Goal: Transaction & Acquisition: Purchase product/service

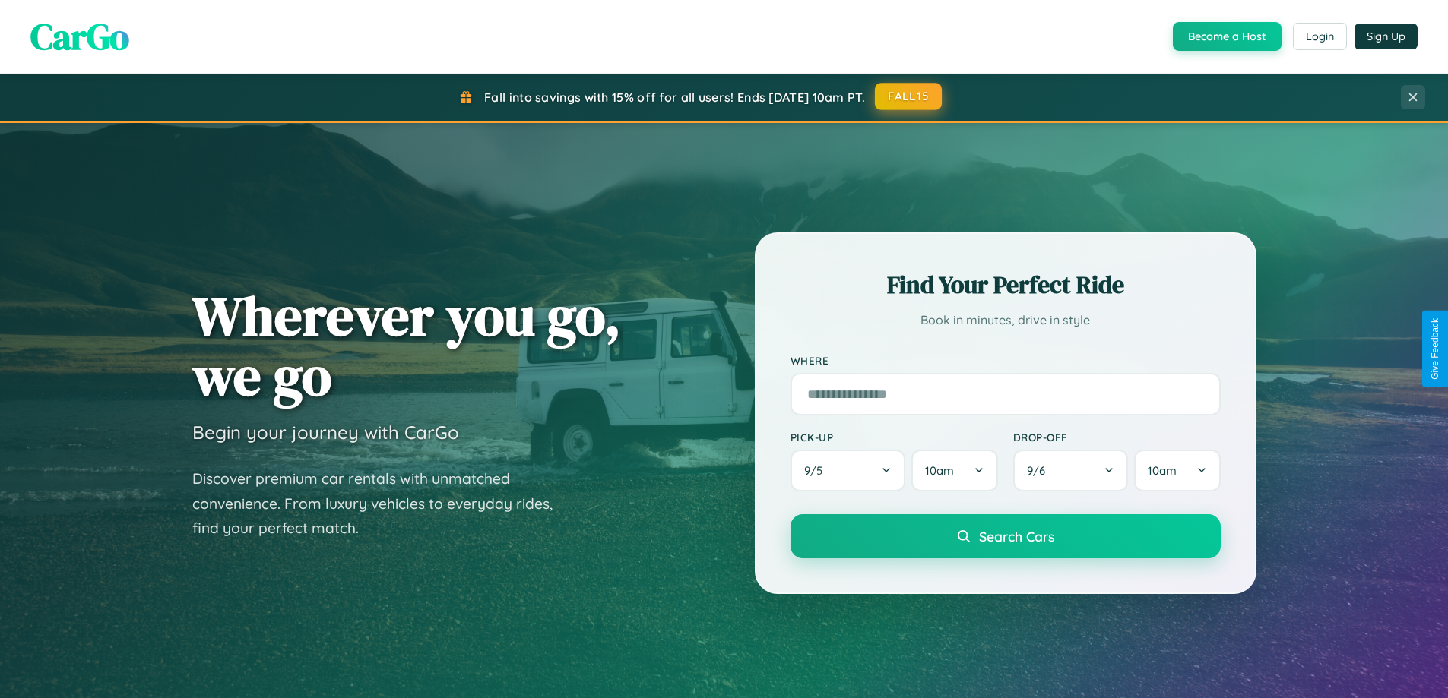
click at [909, 97] on button "FALL15" at bounding box center [908, 96] width 67 height 27
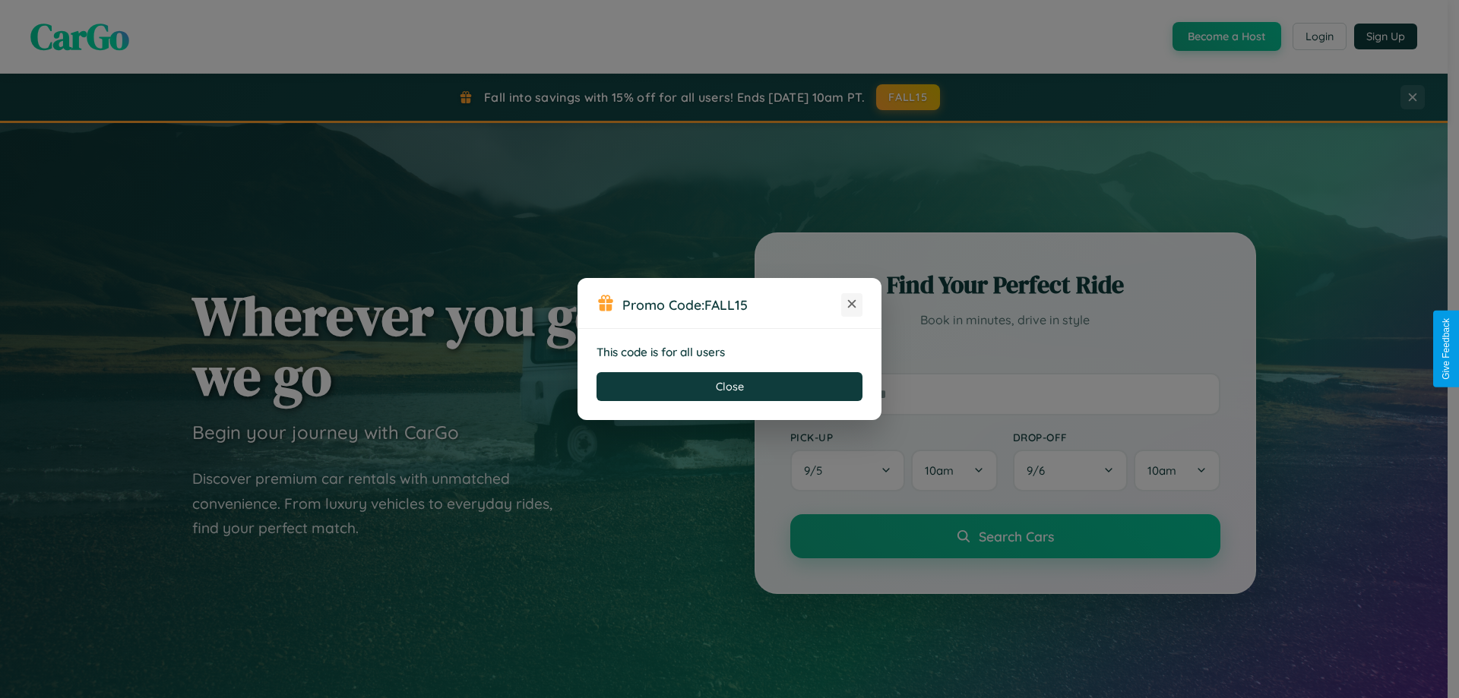
click at [852, 305] on icon at bounding box center [851, 303] width 15 height 15
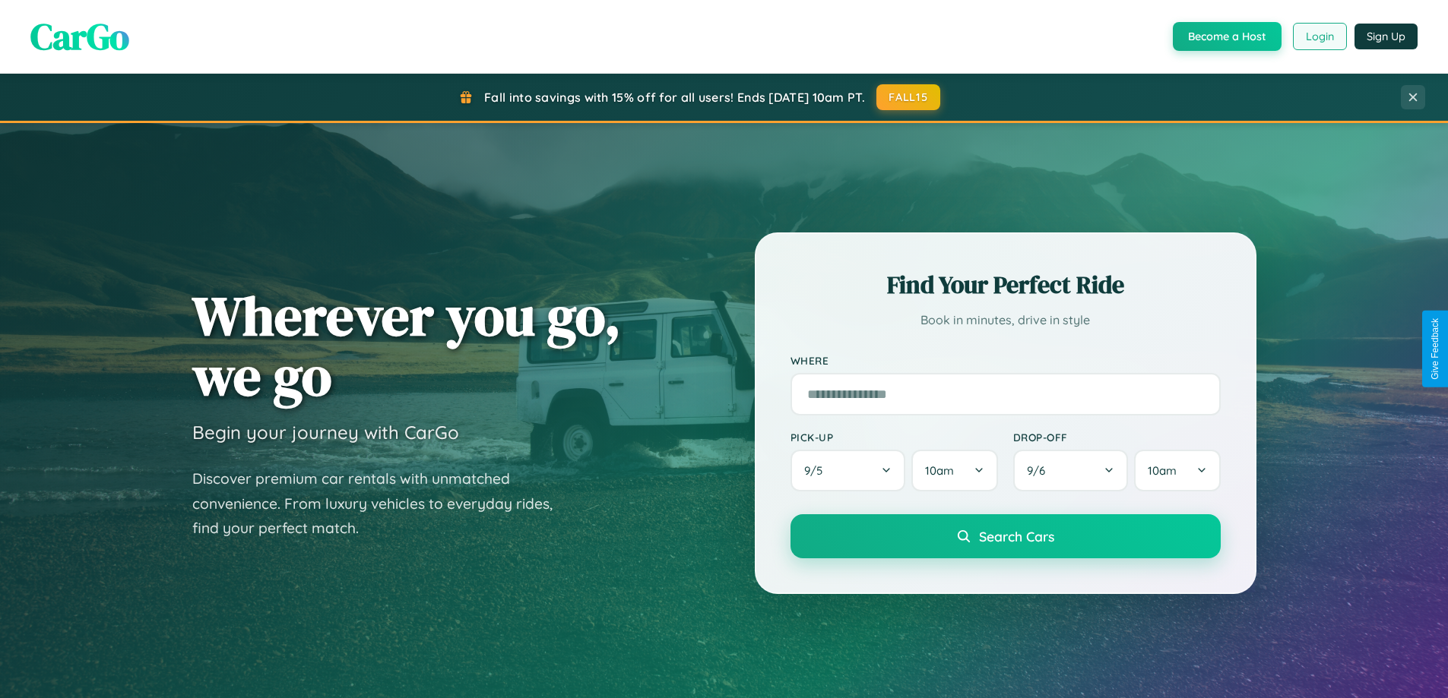
click at [1319, 36] on button "Login" at bounding box center [1320, 36] width 54 height 27
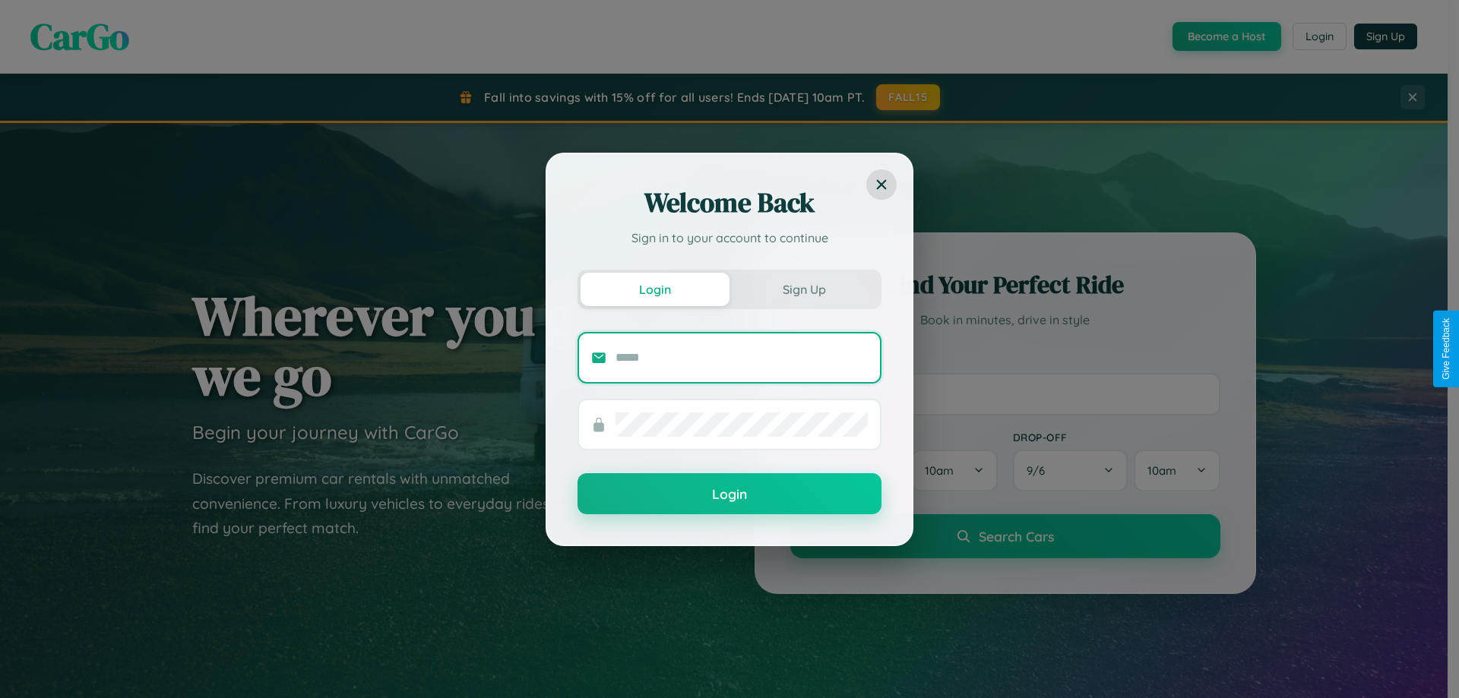
click at [742, 357] on input "text" at bounding box center [742, 358] width 252 height 24
type input "**********"
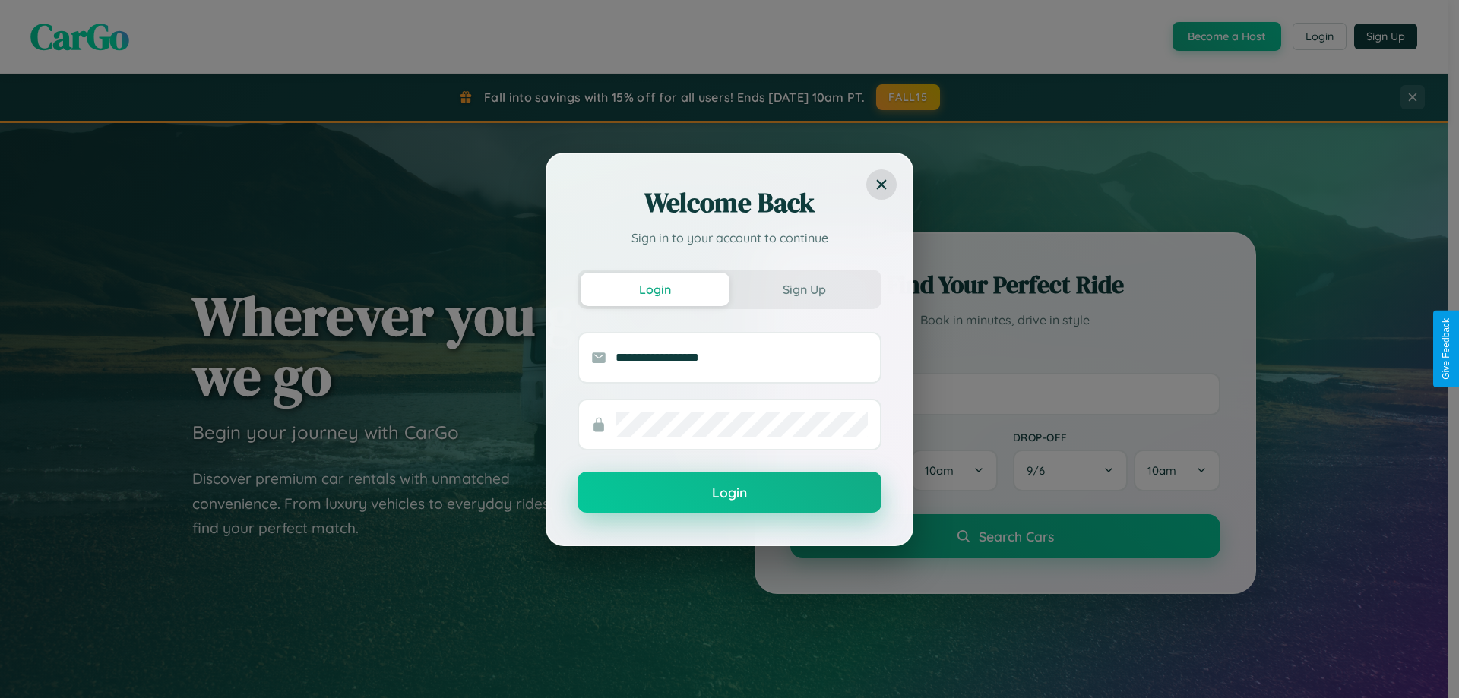
click at [730, 493] on button "Login" at bounding box center [730, 492] width 304 height 41
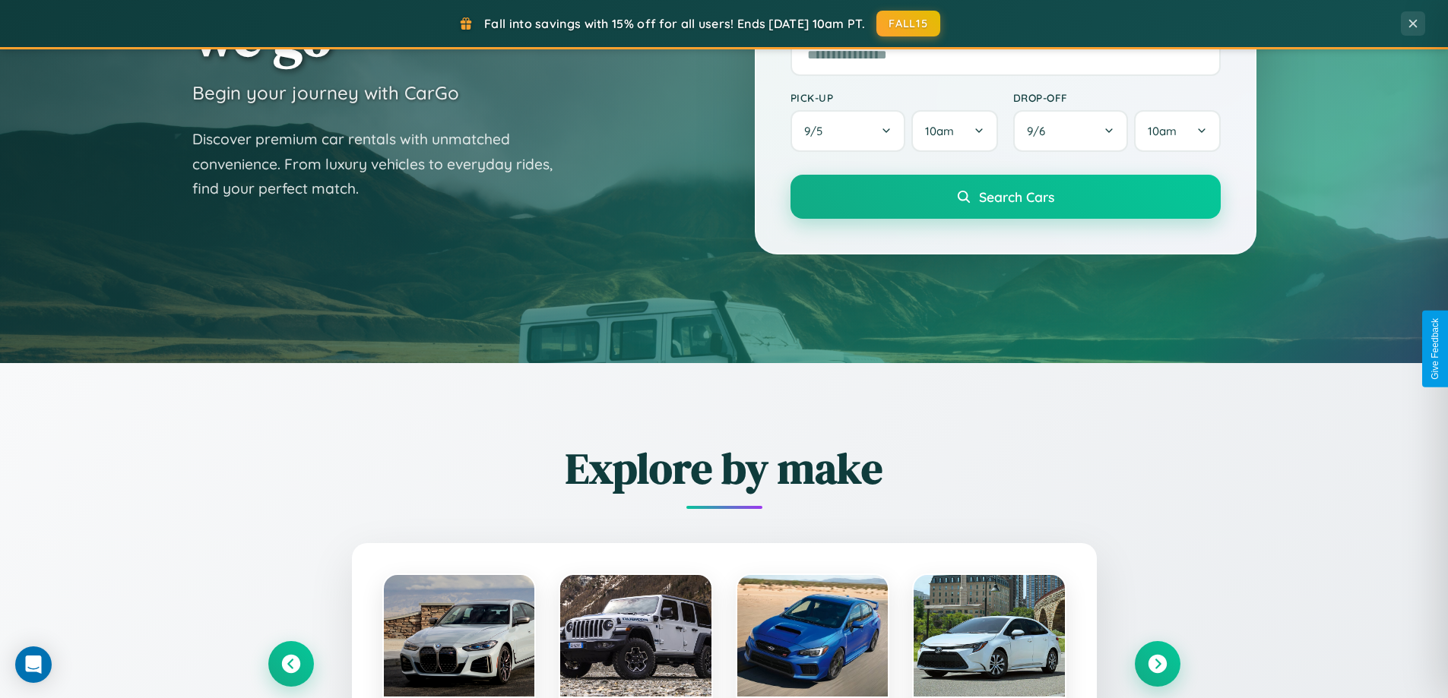
scroll to position [655, 0]
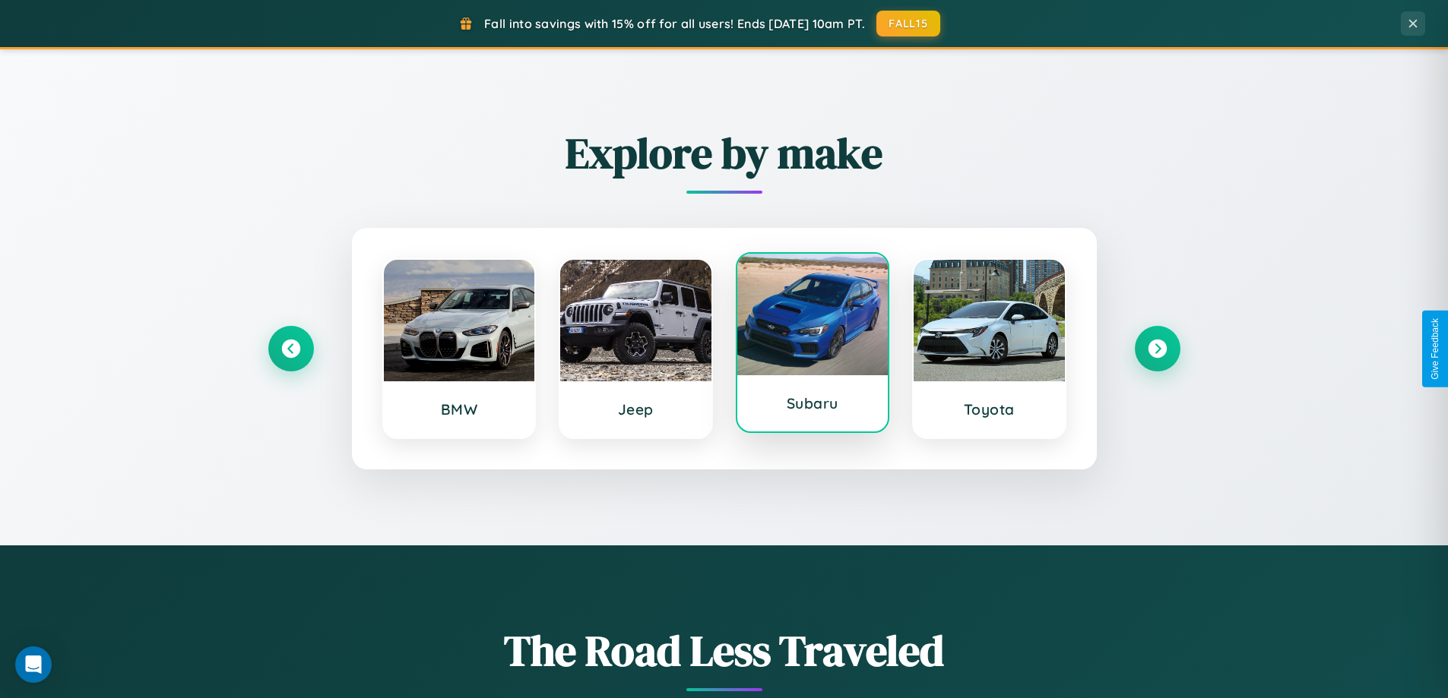
click at [812, 347] on div at bounding box center [812, 315] width 151 height 122
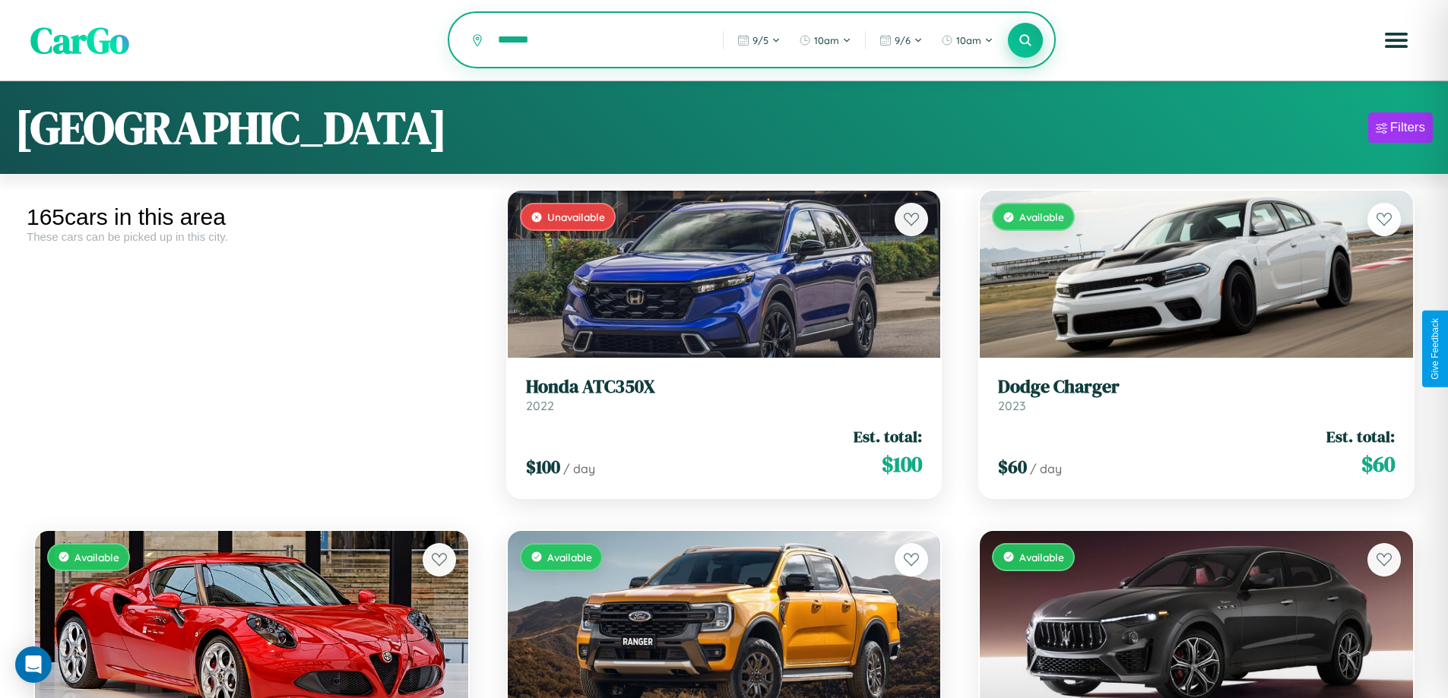
type input "*******"
click at [1025, 41] on icon at bounding box center [1025, 40] width 14 height 14
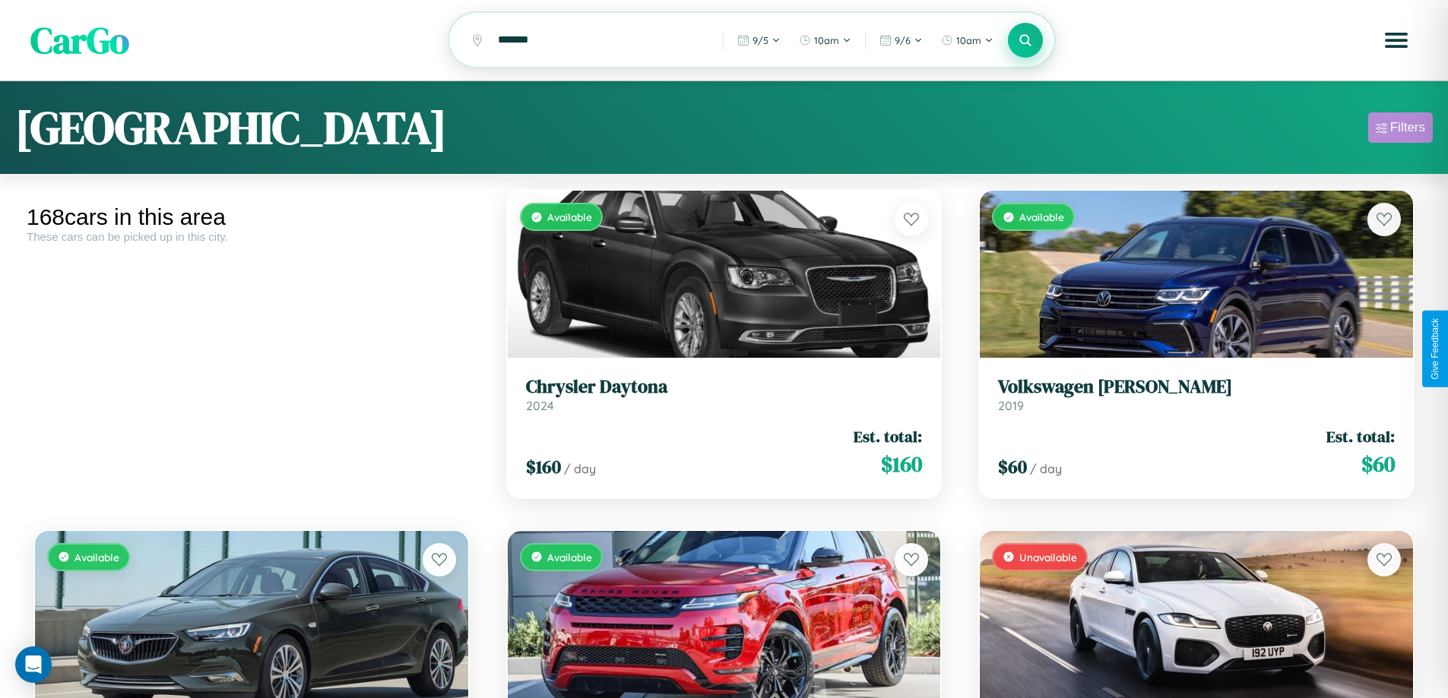
click at [1400, 130] on div "Filters" at bounding box center [1407, 127] width 35 height 15
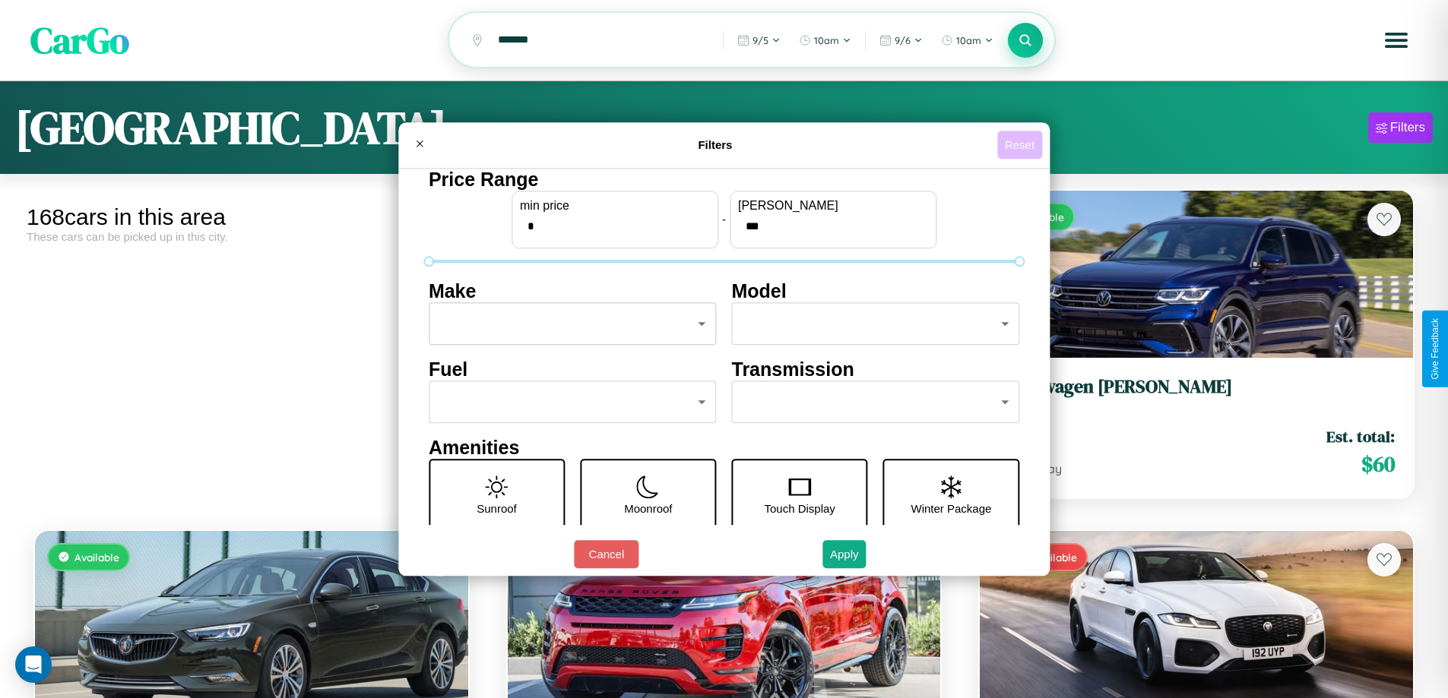
click at [1021, 144] on button "Reset" at bounding box center [1019, 145] width 45 height 28
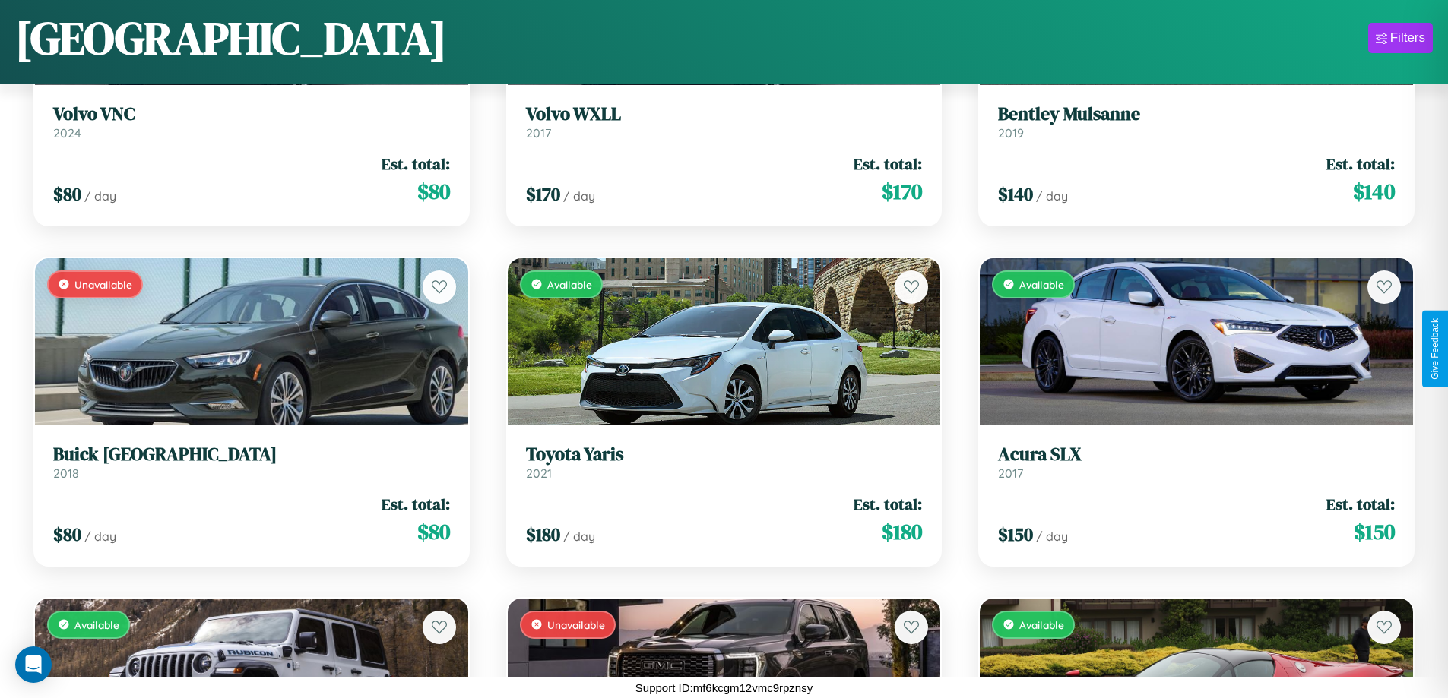
scroll to position [9062, 0]
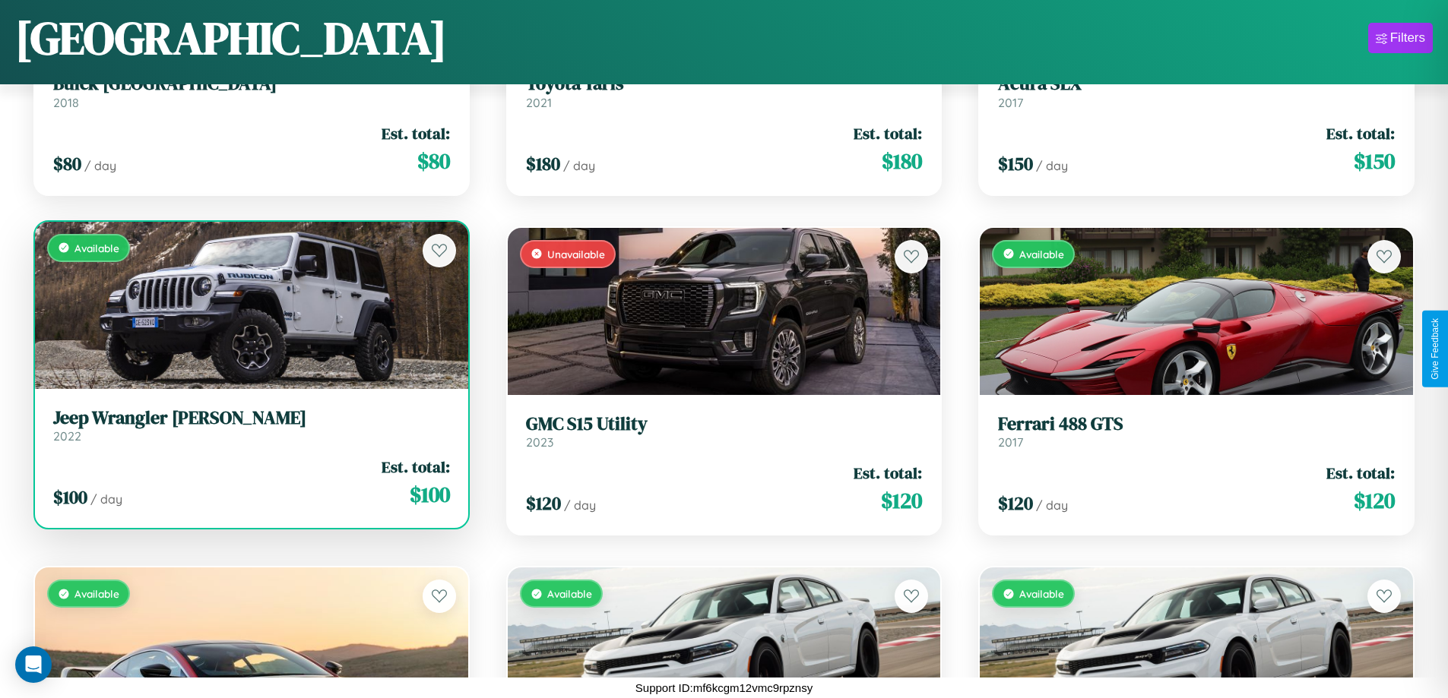
click at [249, 311] on div "Available" at bounding box center [251, 305] width 433 height 167
click at [249, 305] on div "Available" at bounding box center [251, 305] width 433 height 167
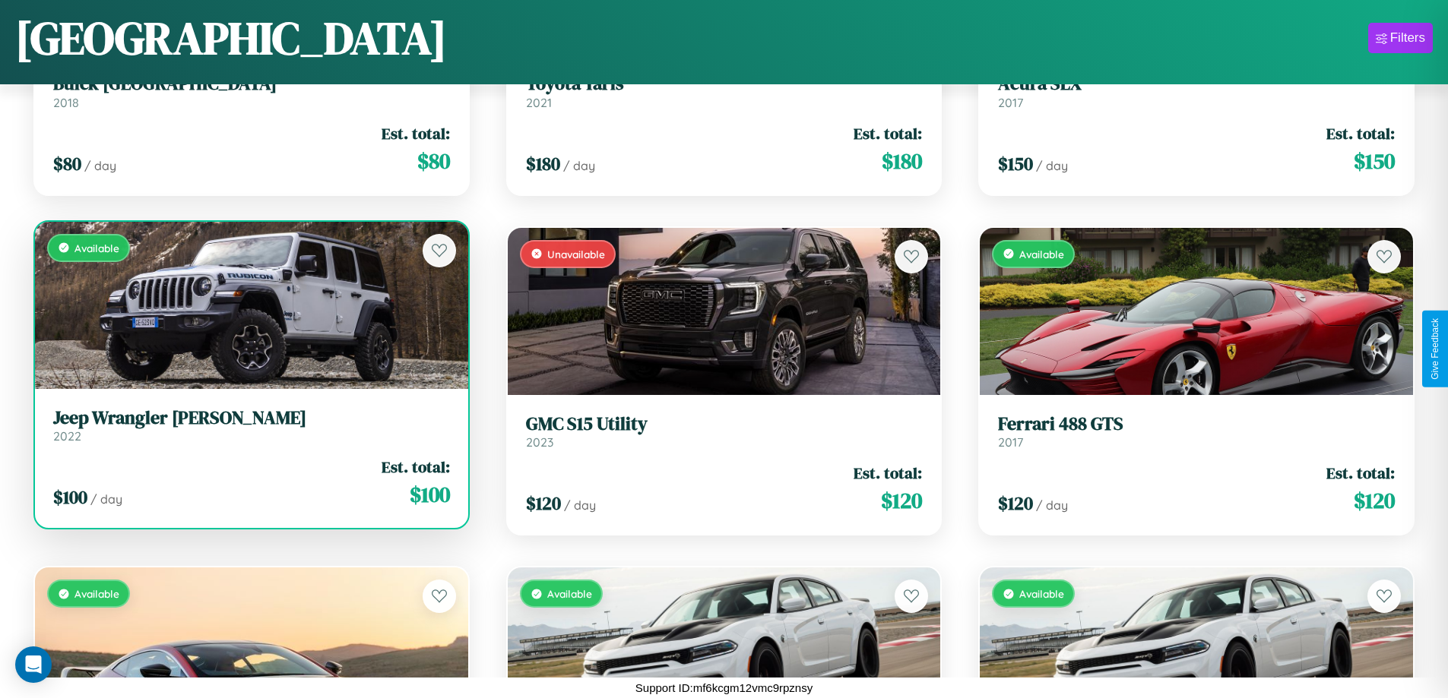
click at [249, 305] on div "Available" at bounding box center [251, 305] width 433 height 167
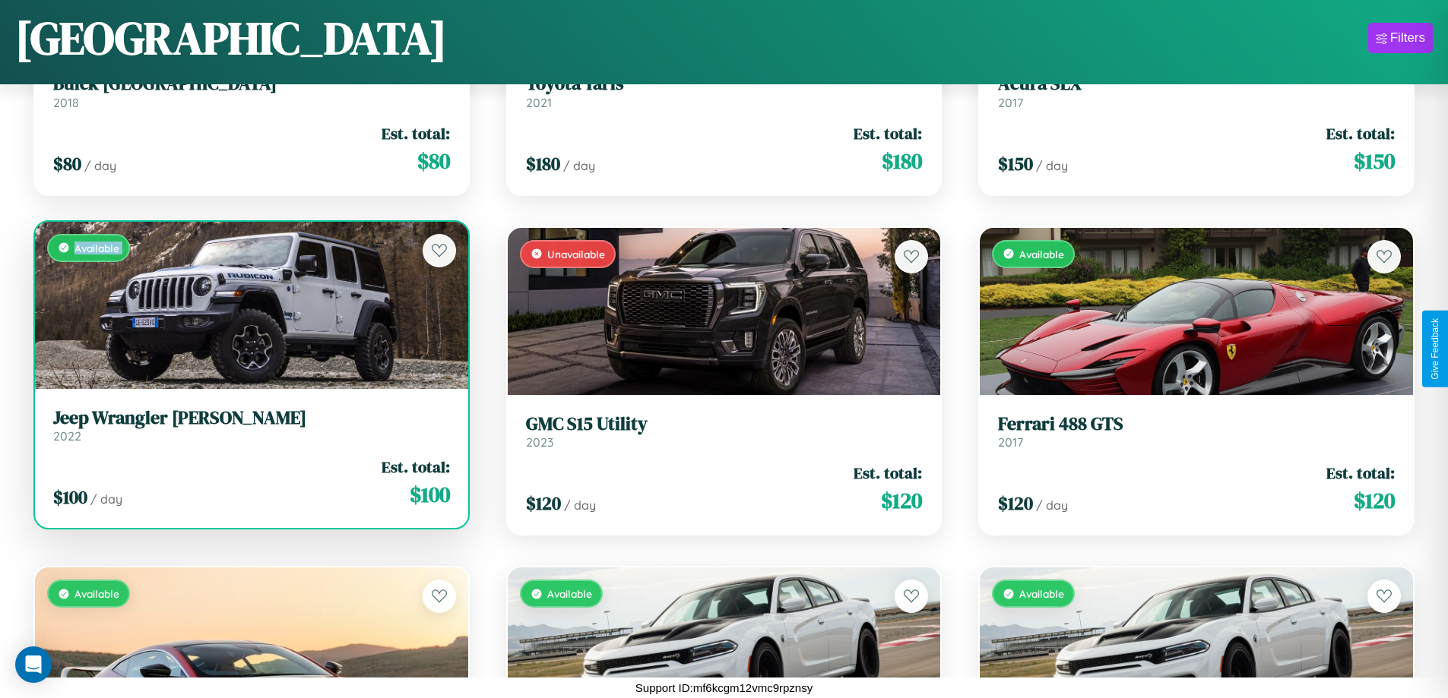
click at [249, 305] on div "Available" at bounding box center [251, 305] width 433 height 167
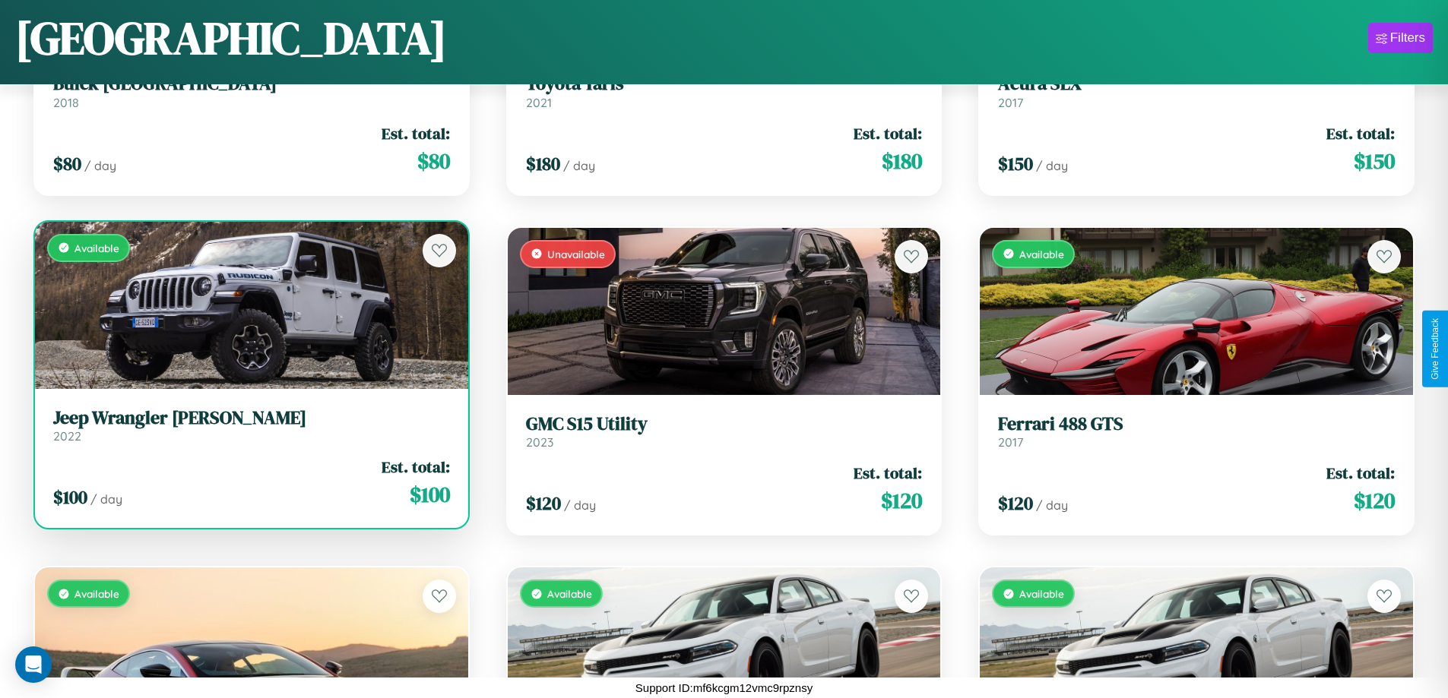
click at [249, 305] on div "Available" at bounding box center [251, 305] width 433 height 167
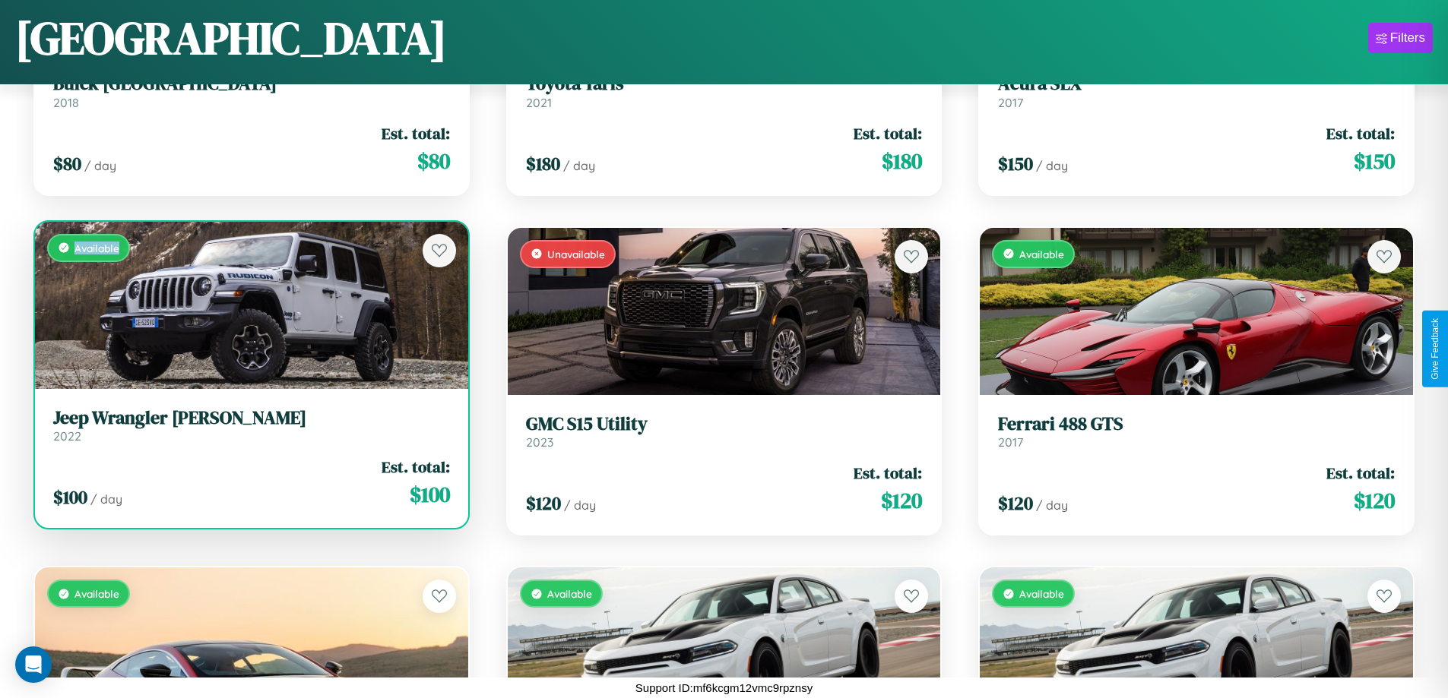
click at [249, 305] on div "Available" at bounding box center [251, 305] width 433 height 167
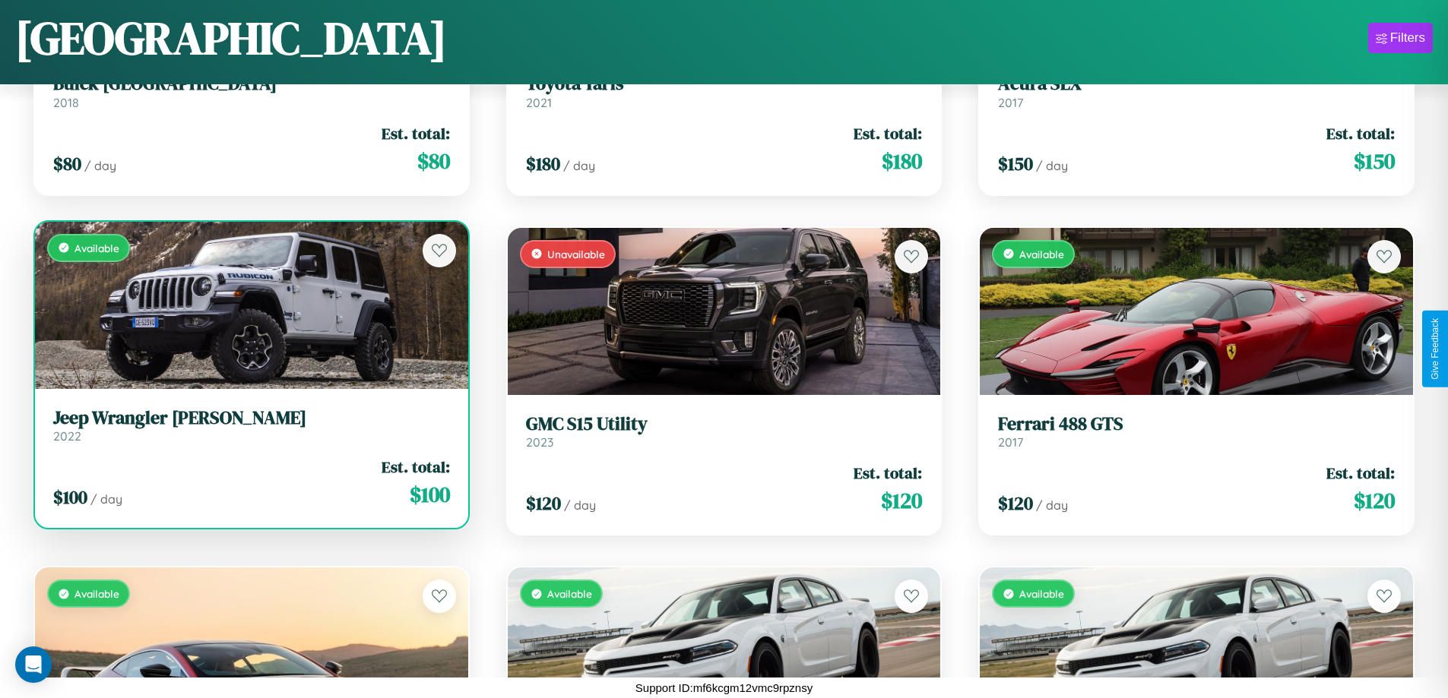
click at [249, 425] on h3 "Jeep Wrangler JK" at bounding box center [251, 418] width 397 height 22
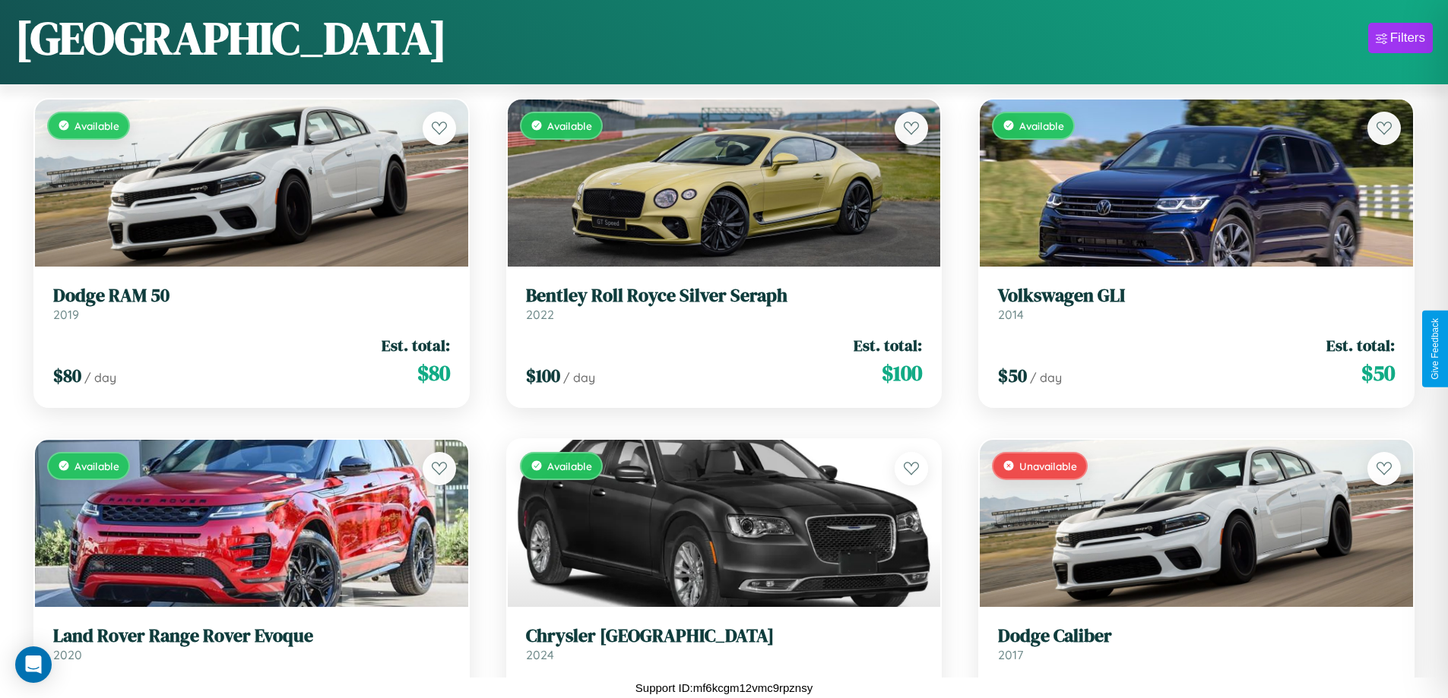
scroll to position [4298, 0]
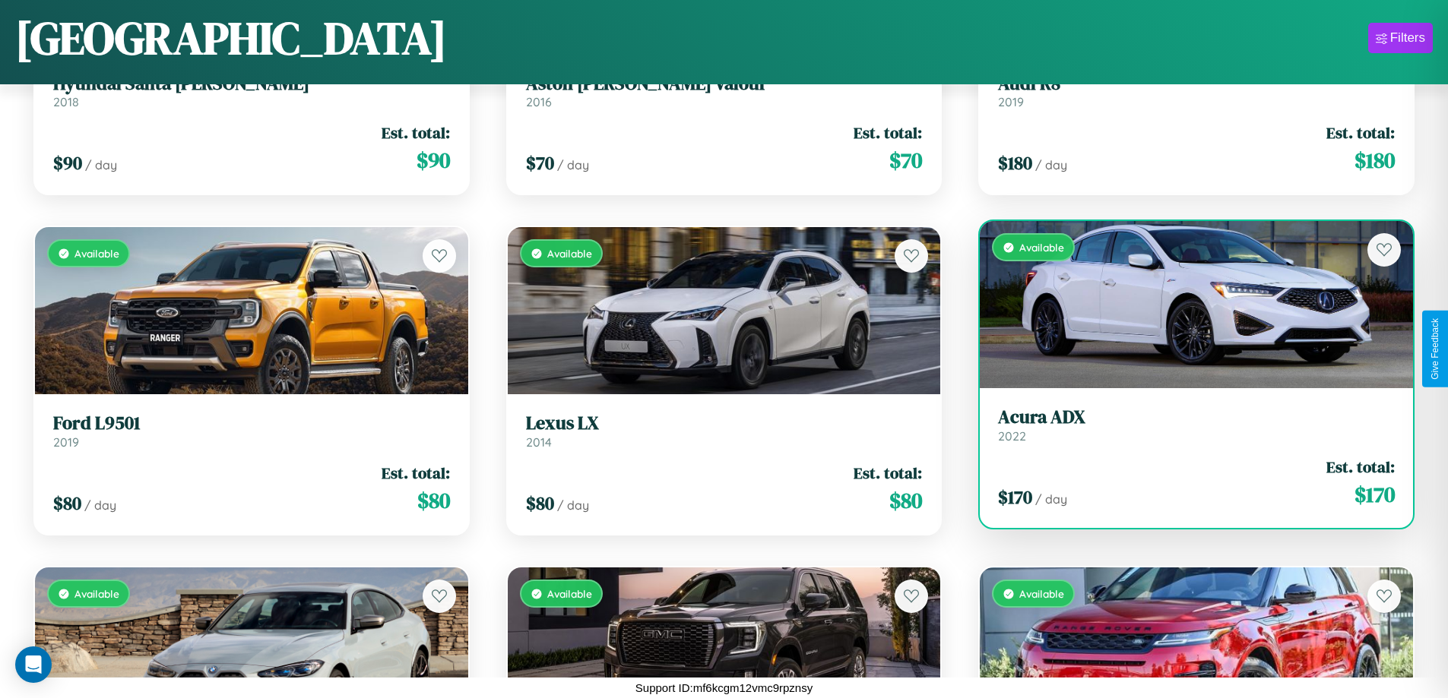
click at [1186, 431] on link "Acura ADX 2022" at bounding box center [1196, 425] width 397 height 37
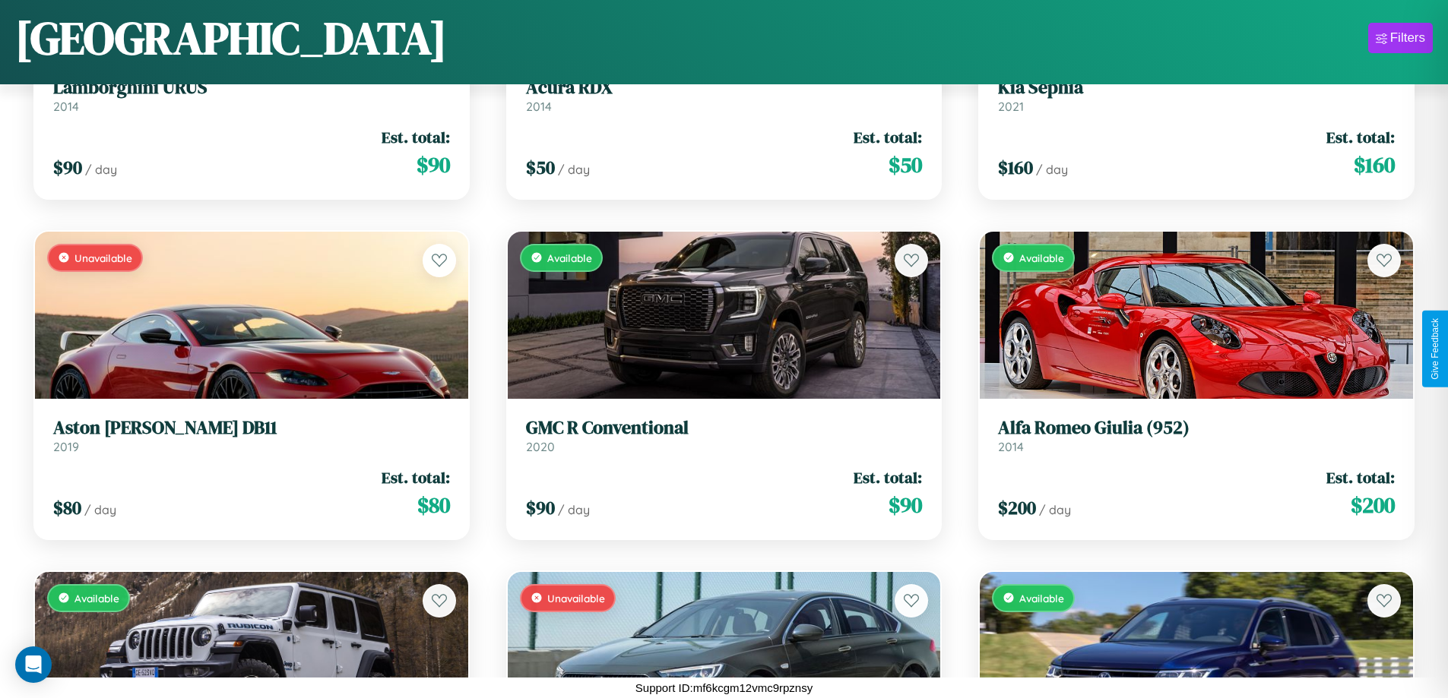
scroll to position [10423, 0]
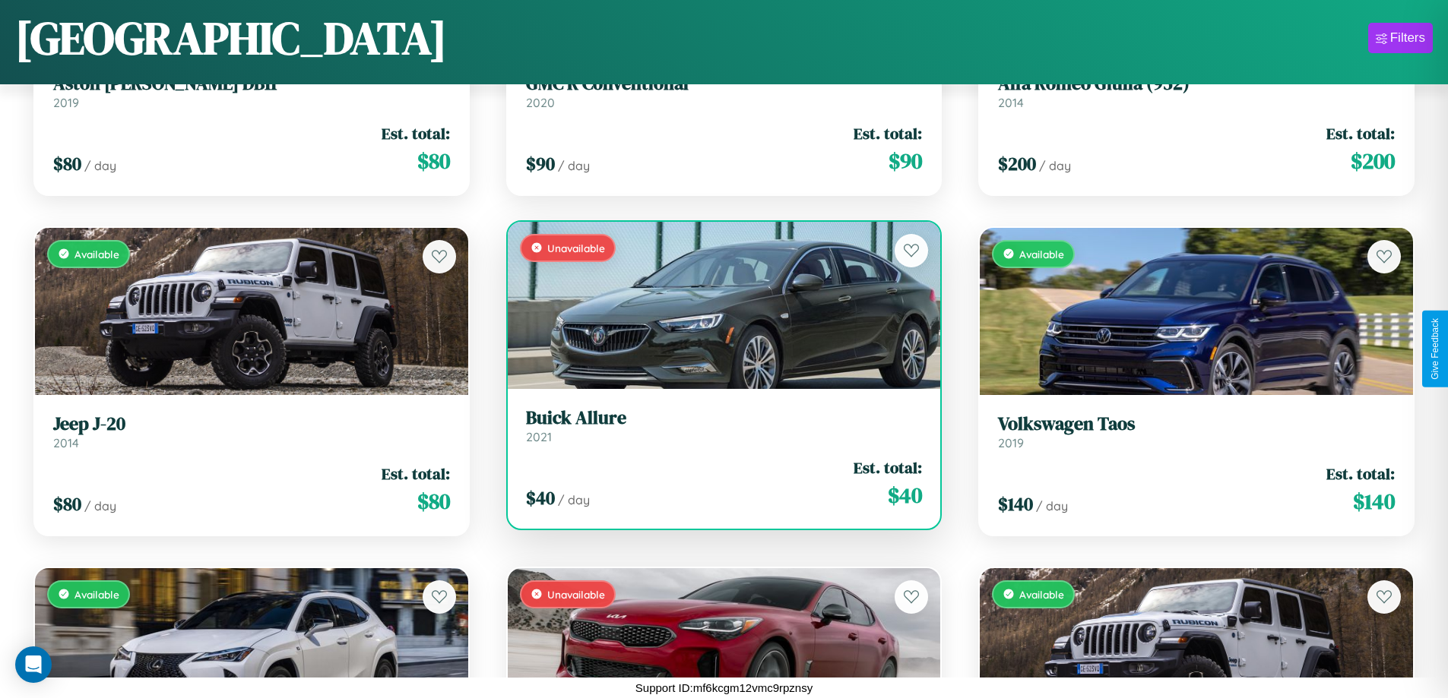
click at [717, 426] on h3 "Buick Allure" at bounding box center [724, 418] width 397 height 22
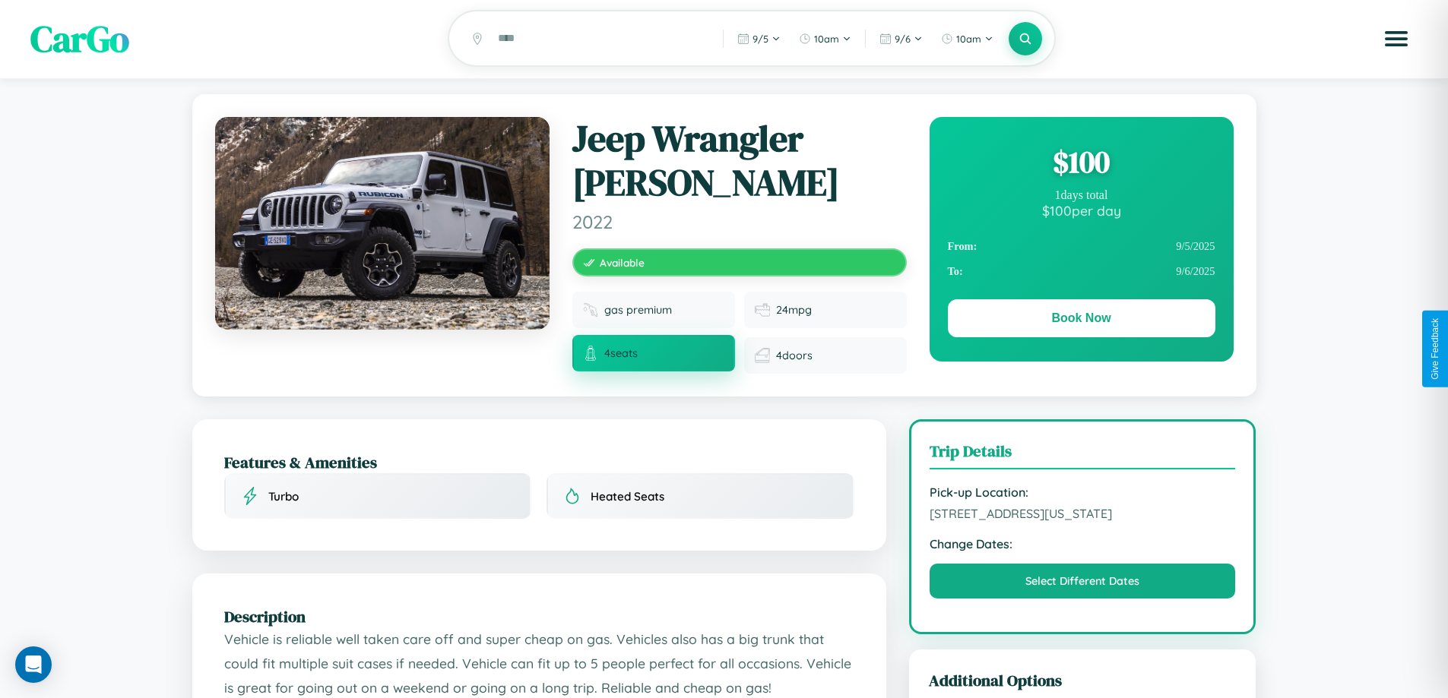
scroll to position [499, 0]
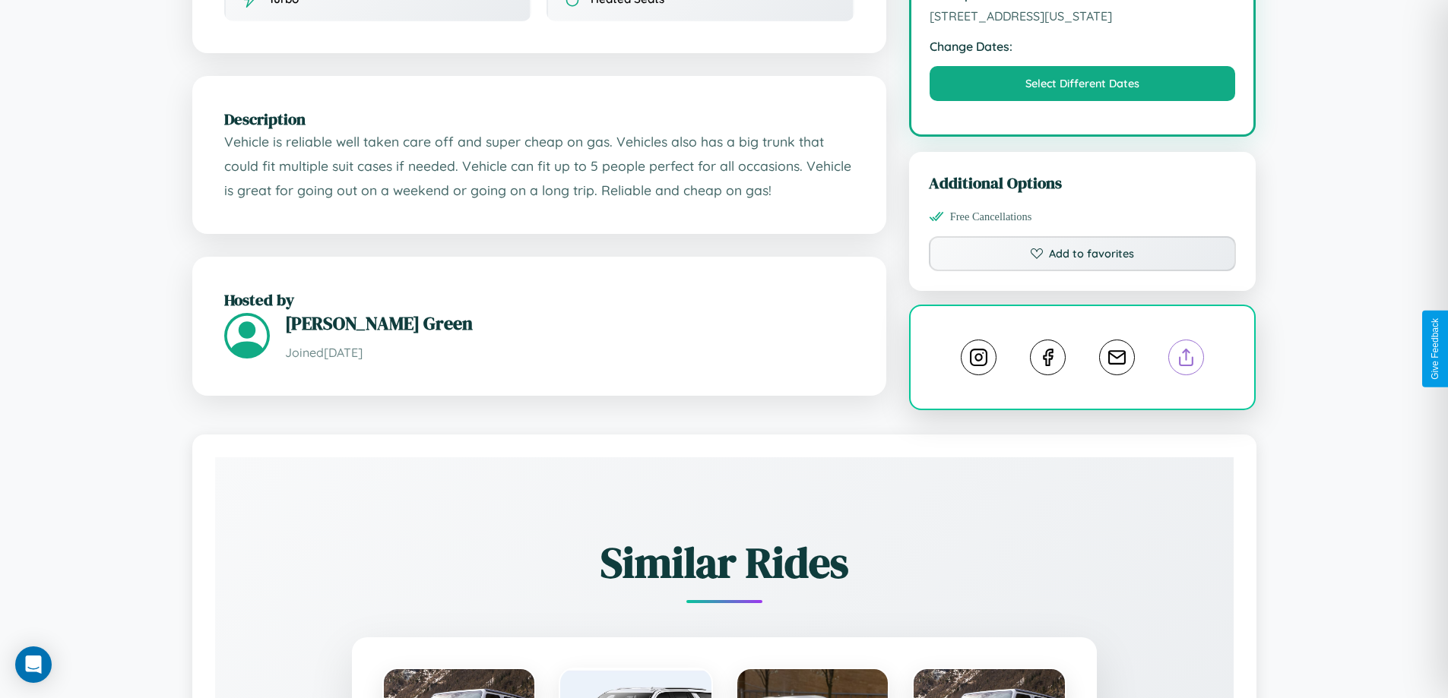
click at [1186, 350] on line at bounding box center [1186, 355] width 0 height 11
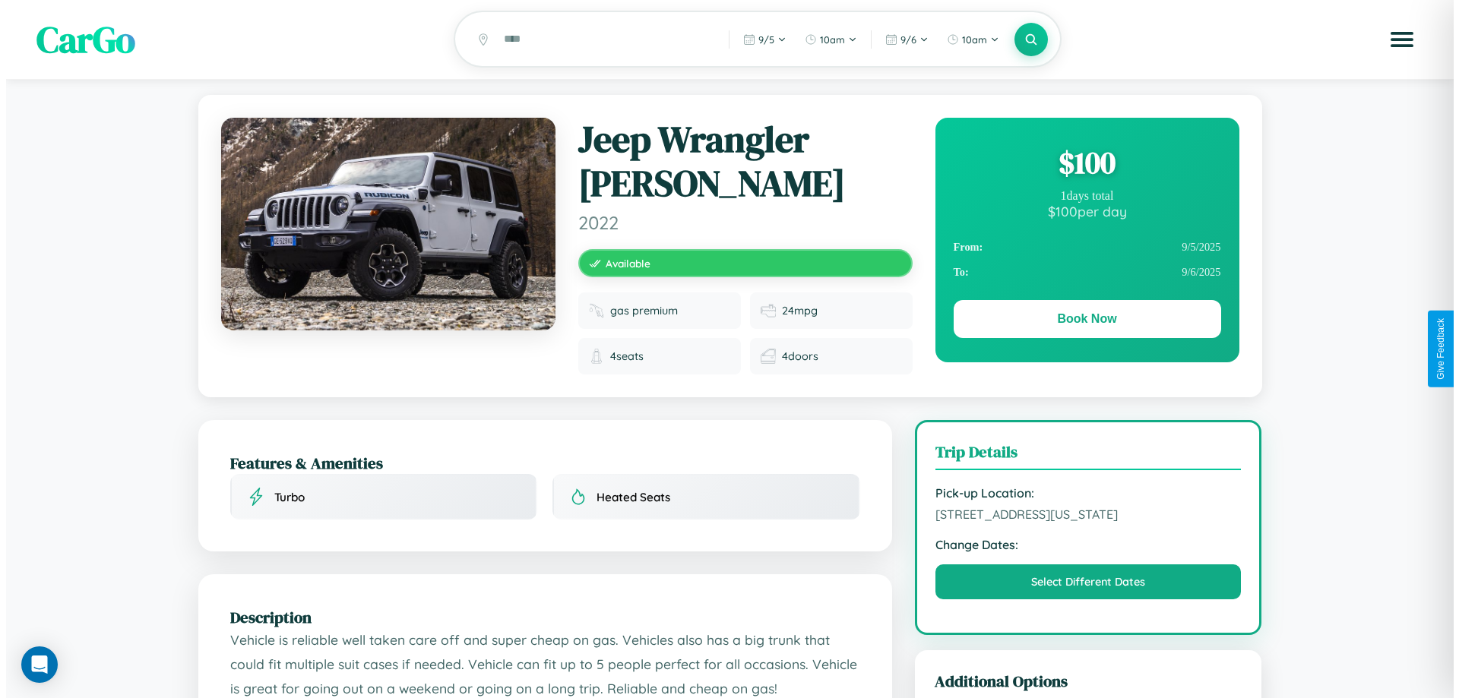
scroll to position [0, 0]
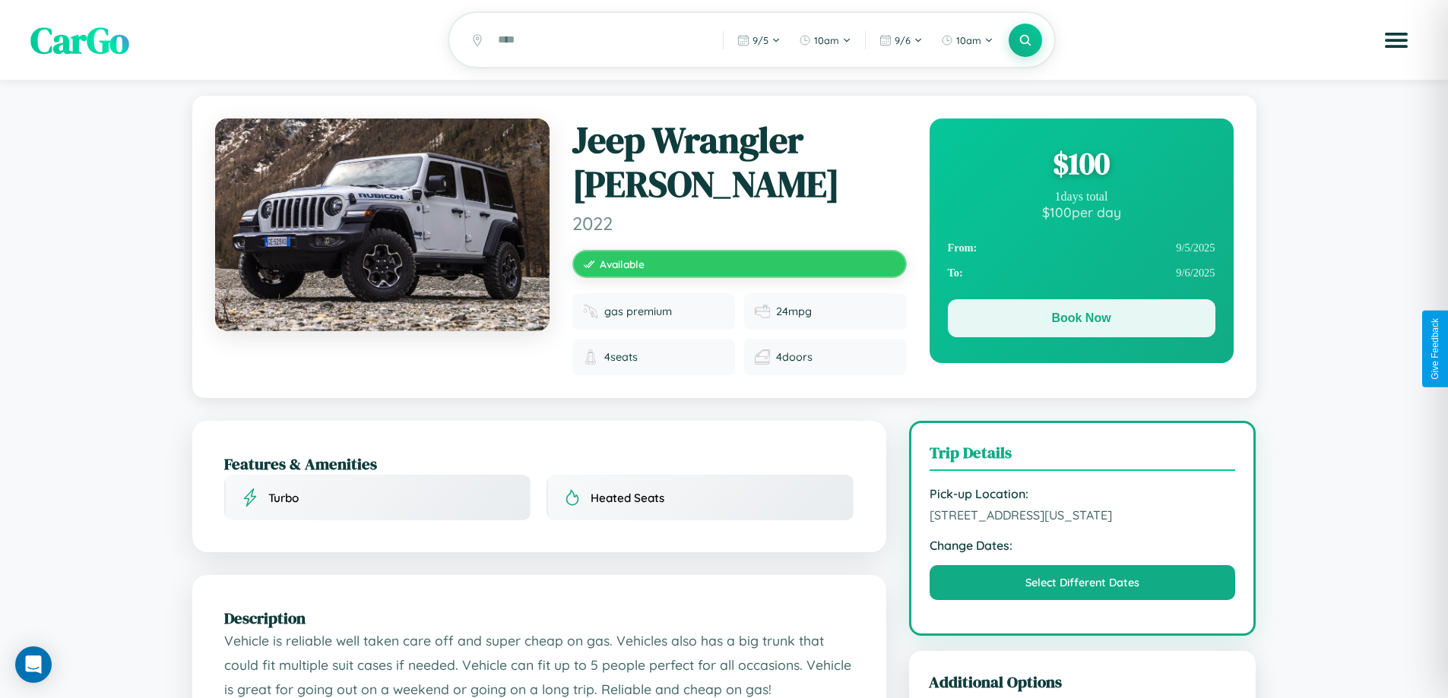
click at [1081, 322] on button "Book Now" at bounding box center [1082, 318] width 268 height 38
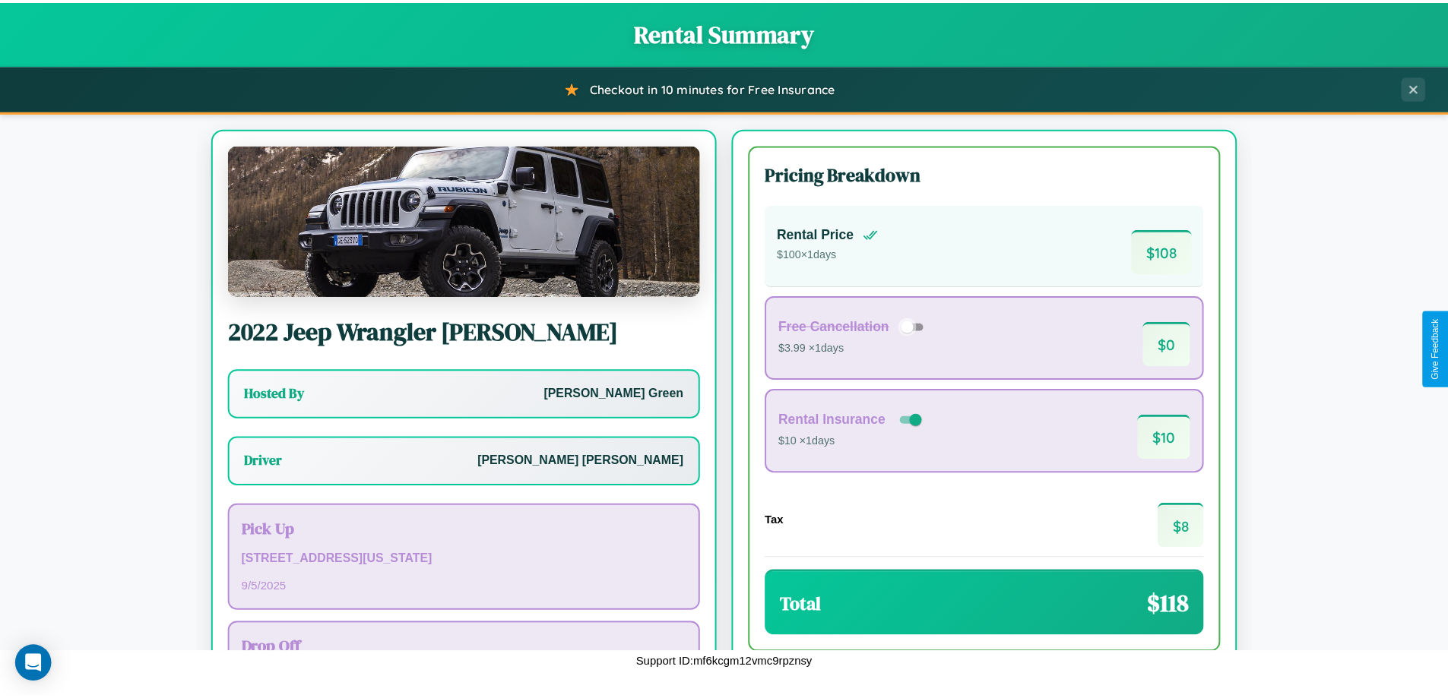
scroll to position [109, 0]
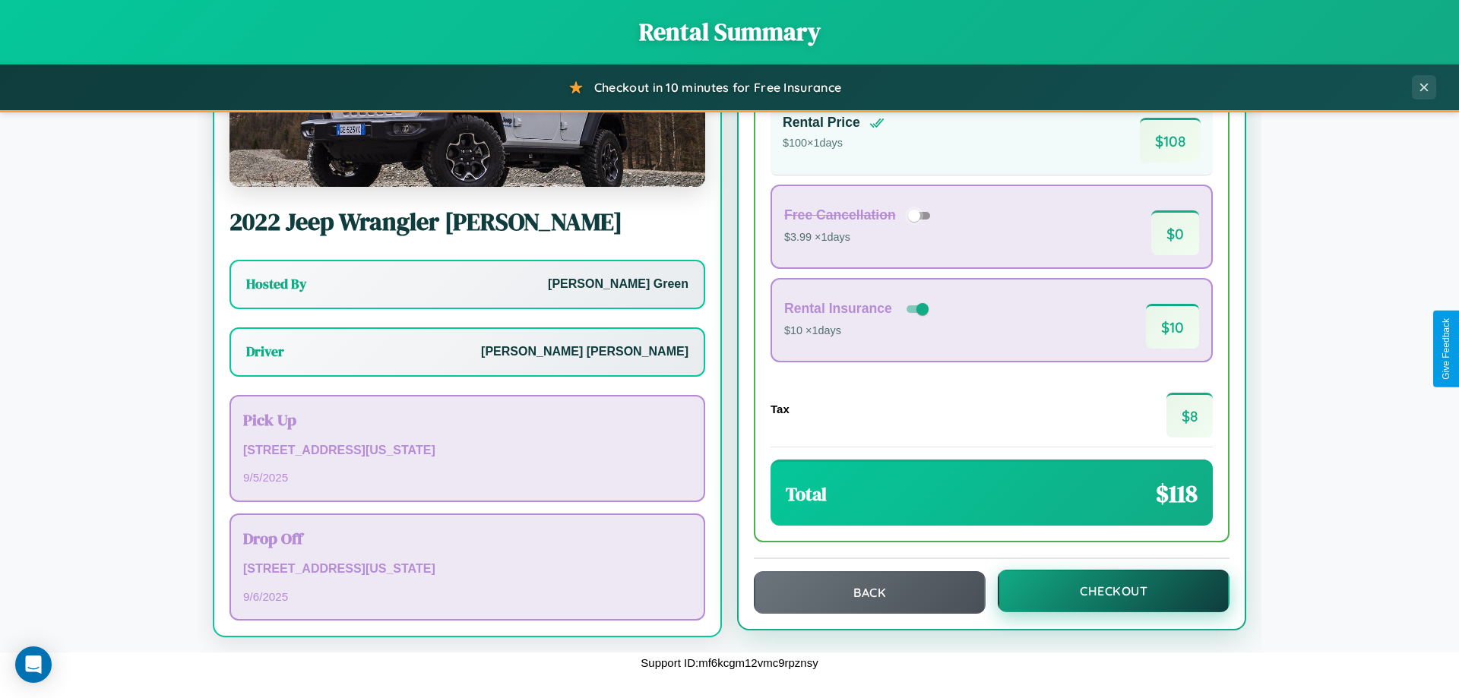
click at [1103, 591] on button "Checkout" at bounding box center [1114, 591] width 232 height 43
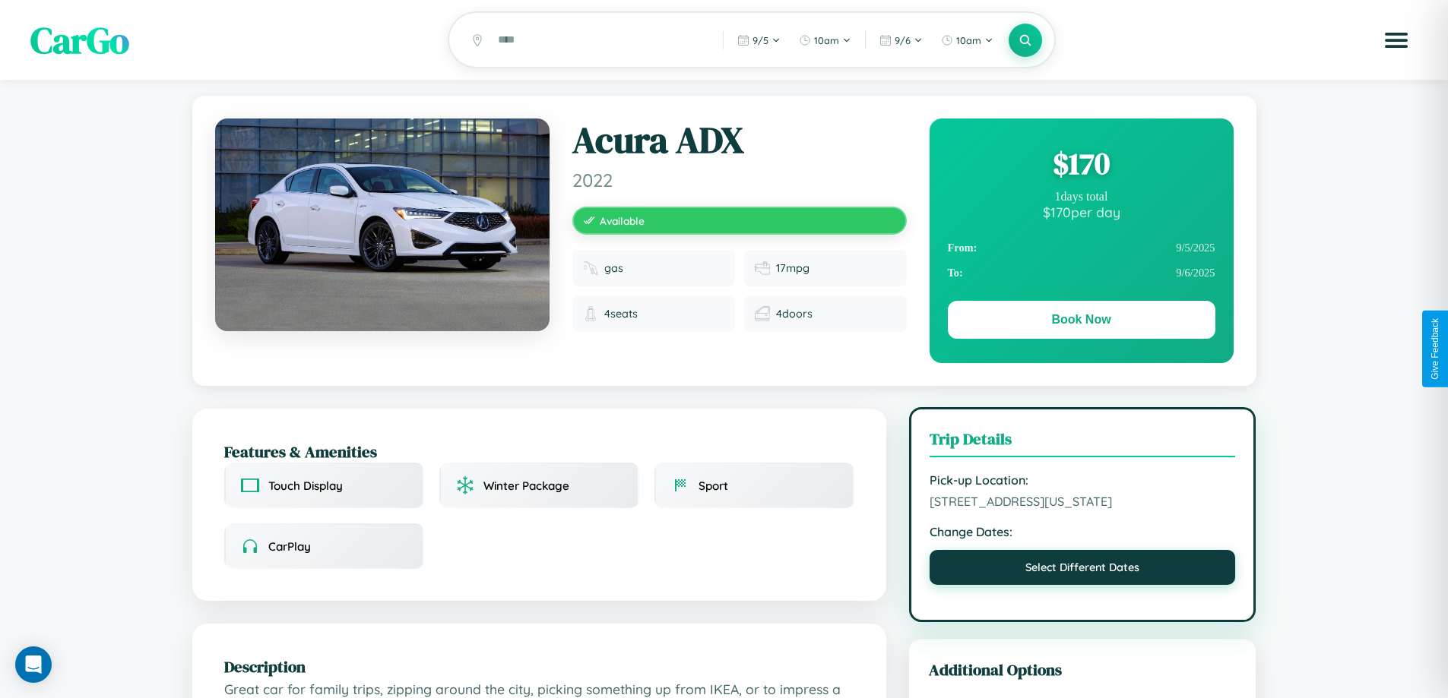
click at [1082, 571] on button "Select Different Dates" at bounding box center [1082, 567] width 306 height 35
select select "*"
select select "****"
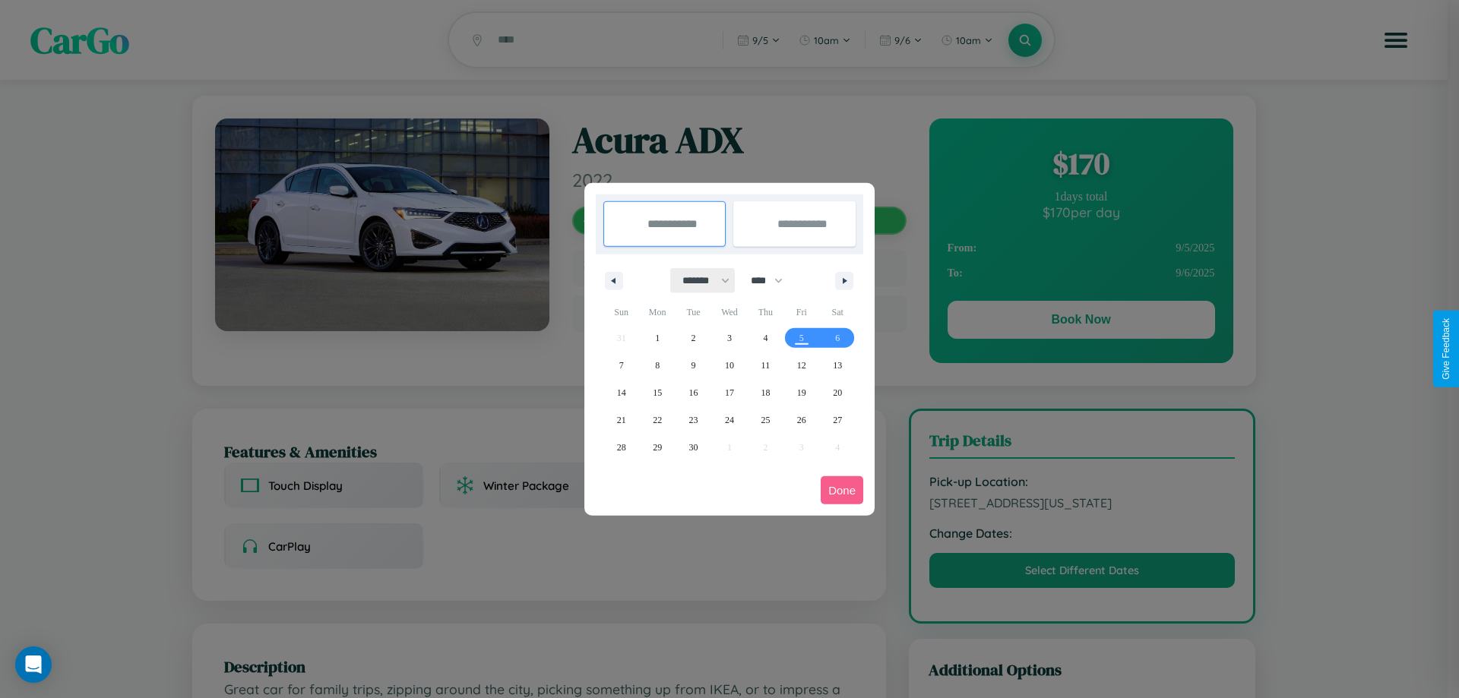
drag, startPoint x: 699, startPoint y: 280, endPoint x: 730, endPoint y: 305, distance: 38.9
click at [699, 280] on select "******* ******** ***** ***** *** **** **** ****** ********* ******* ******** **…" at bounding box center [703, 280] width 65 height 25
select select "*"
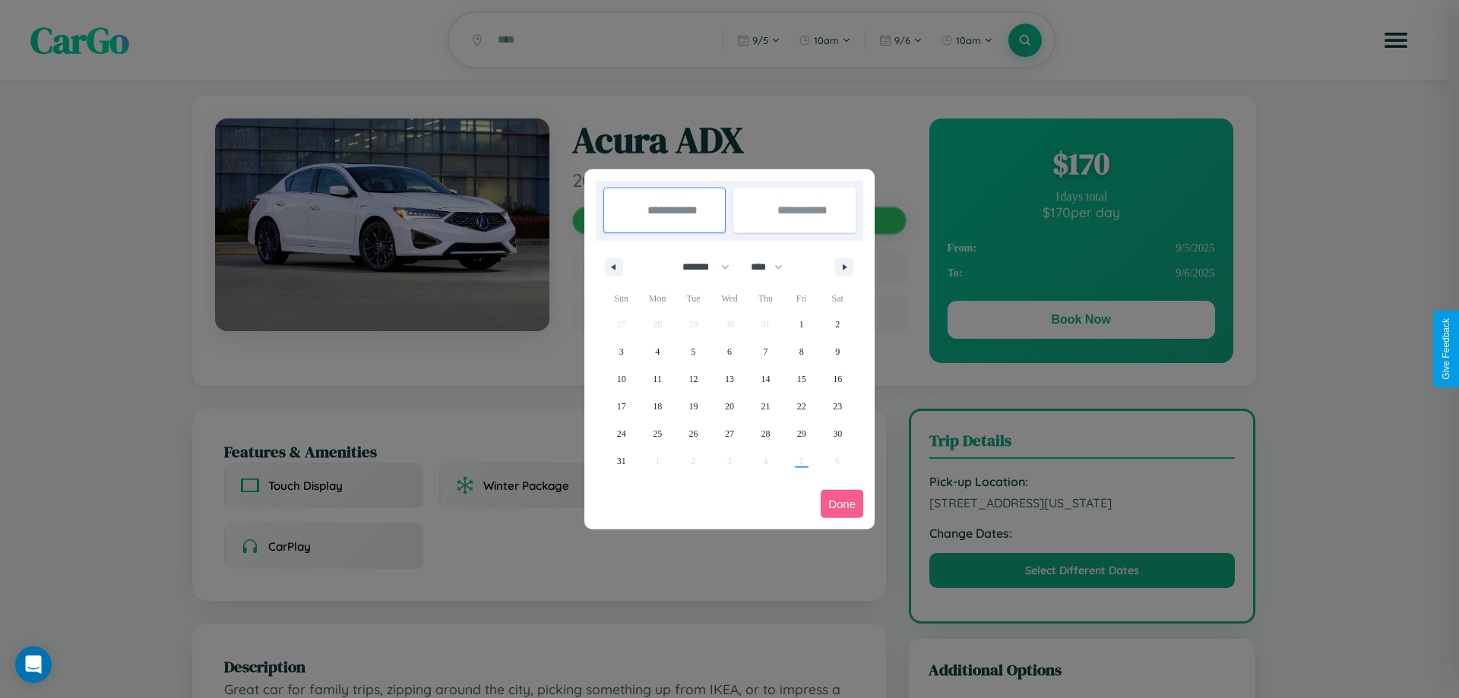
drag, startPoint x: 774, startPoint y: 267, endPoint x: 730, endPoint y: 305, distance: 58.2
click at [774, 267] on select "**** **** **** **** **** **** **** **** **** **** **** **** **** **** **** ****…" at bounding box center [766, 267] width 46 height 25
select select "****"
click at [657, 351] on span "3" at bounding box center [657, 351] width 5 height 27
type input "**********"
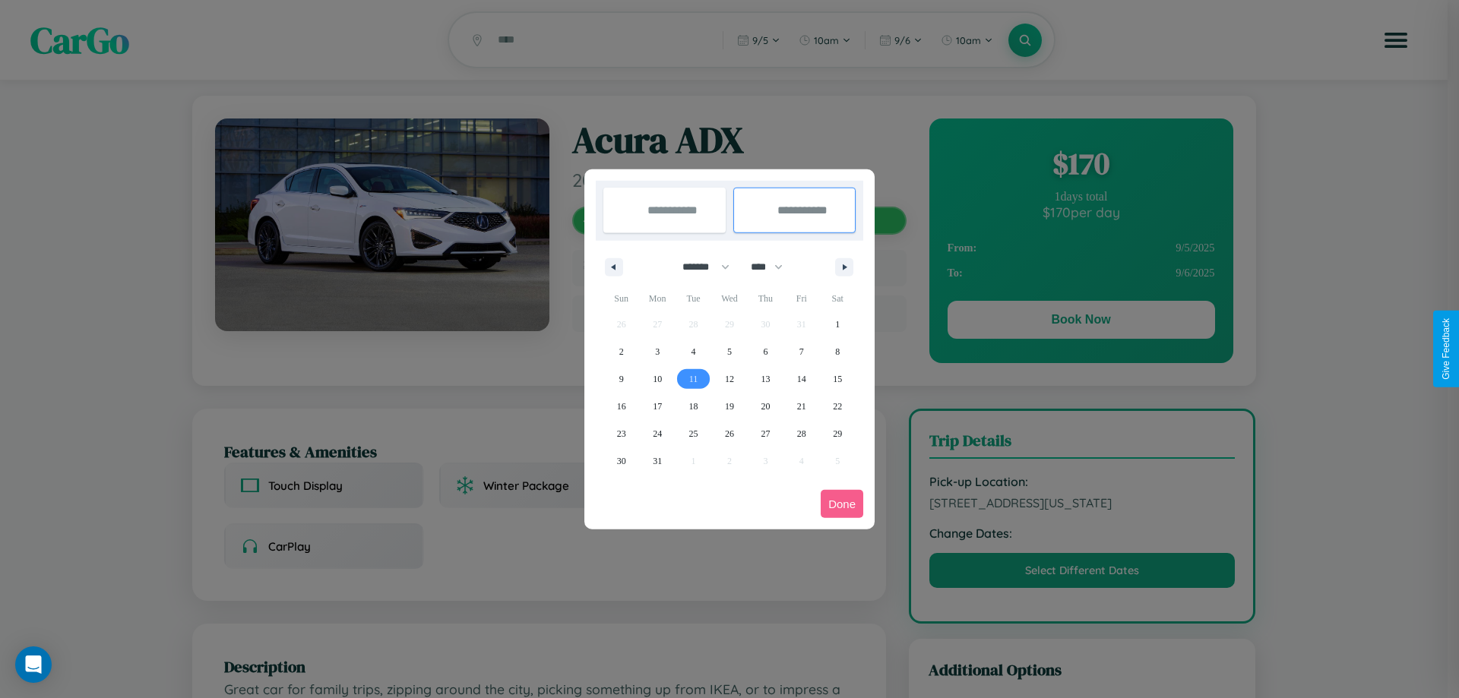
click at [693, 378] on span "11" at bounding box center [693, 379] width 9 height 27
type input "**********"
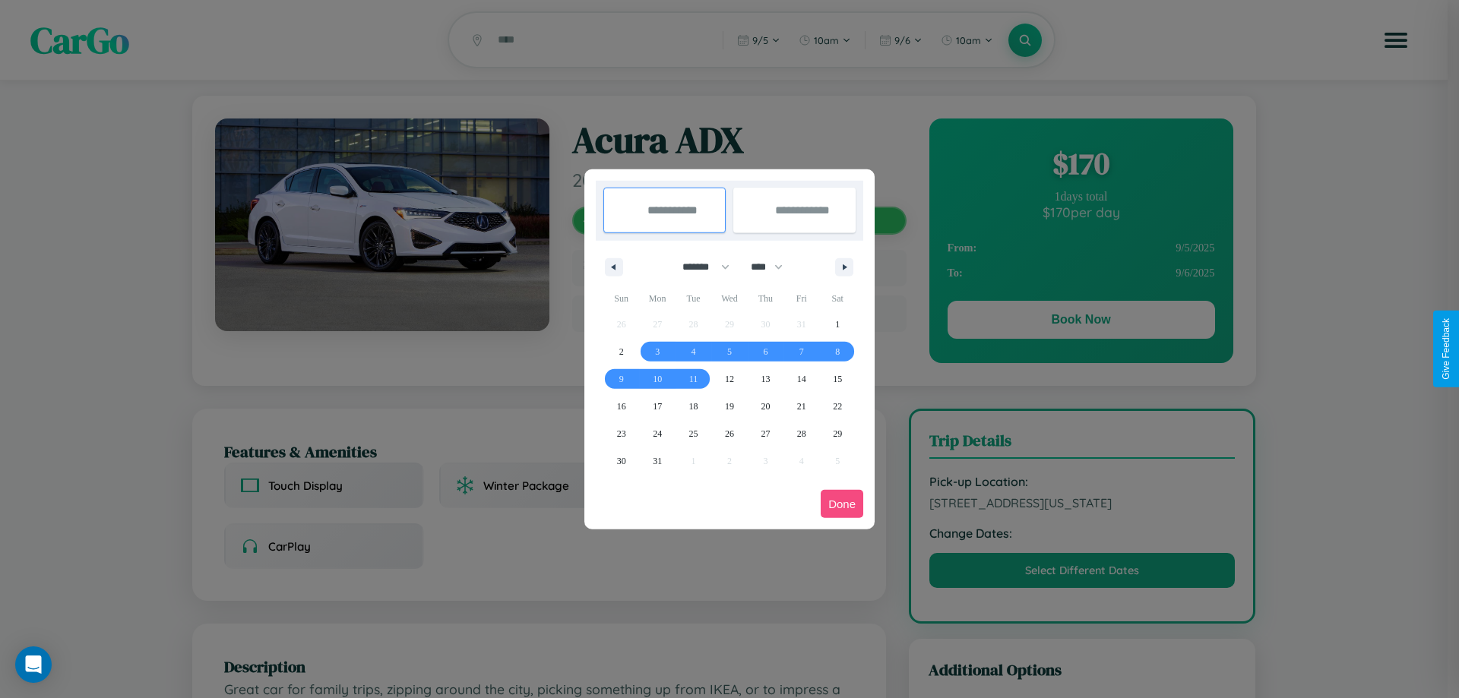
click at [842, 504] on button "Done" at bounding box center [842, 504] width 43 height 28
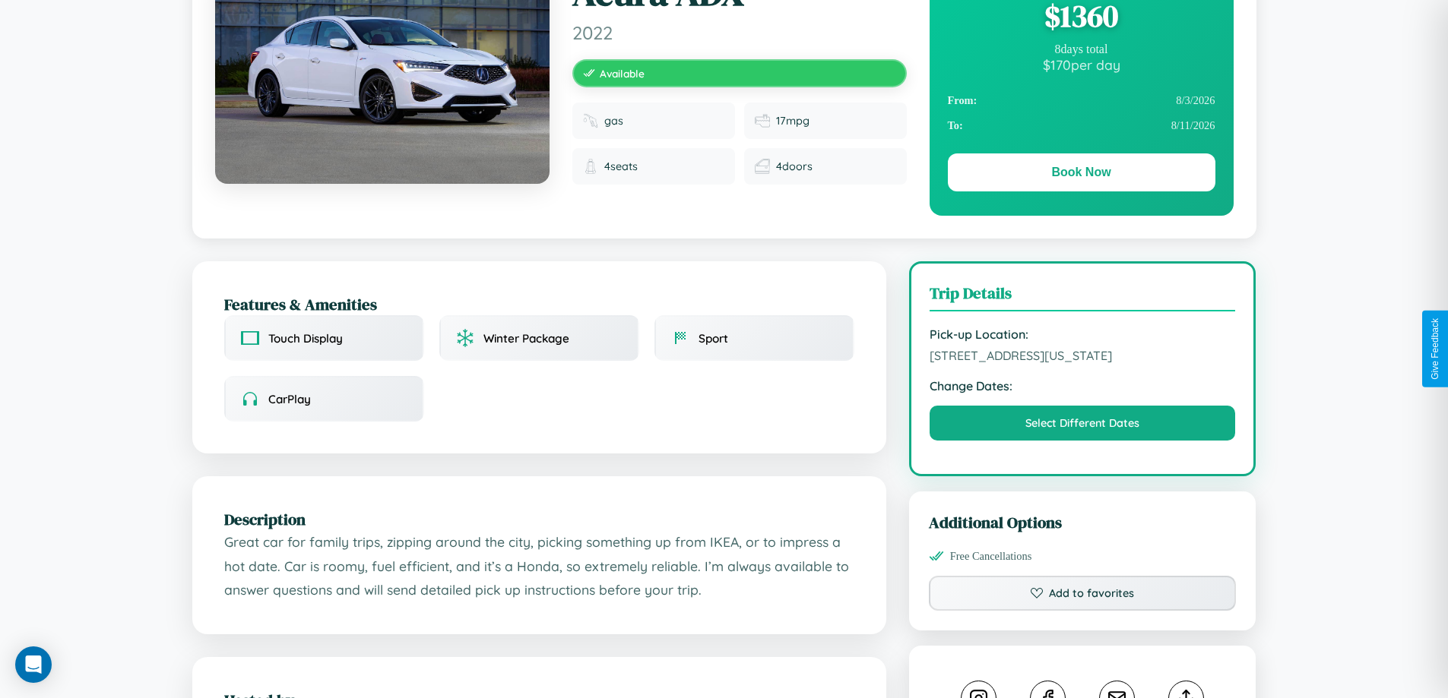
scroll to position [157, 0]
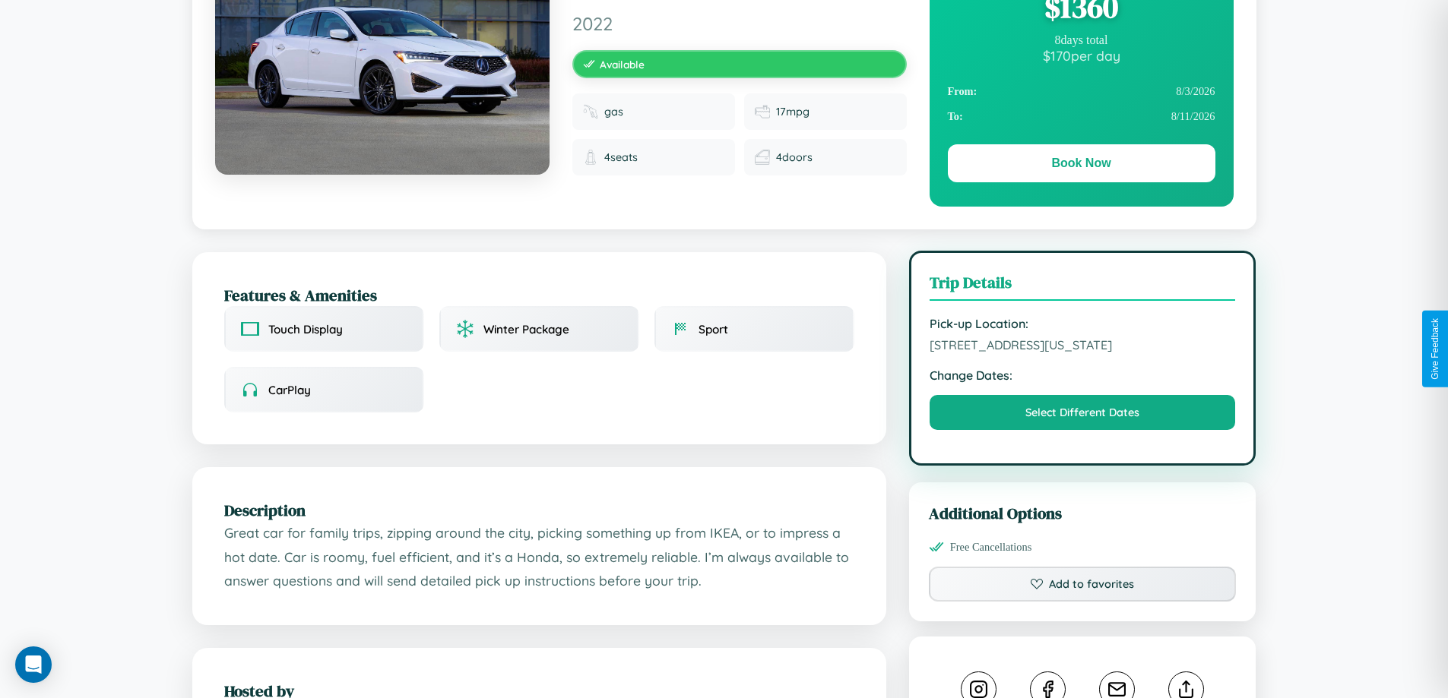
click at [1082, 348] on span "[STREET_ADDRESS][US_STATE]" at bounding box center [1082, 344] width 306 height 15
click at [1082, 347] on span "[STREET_ADDRESS][US_STATE]" at bounding box center [1082, 344] width 306 height 15
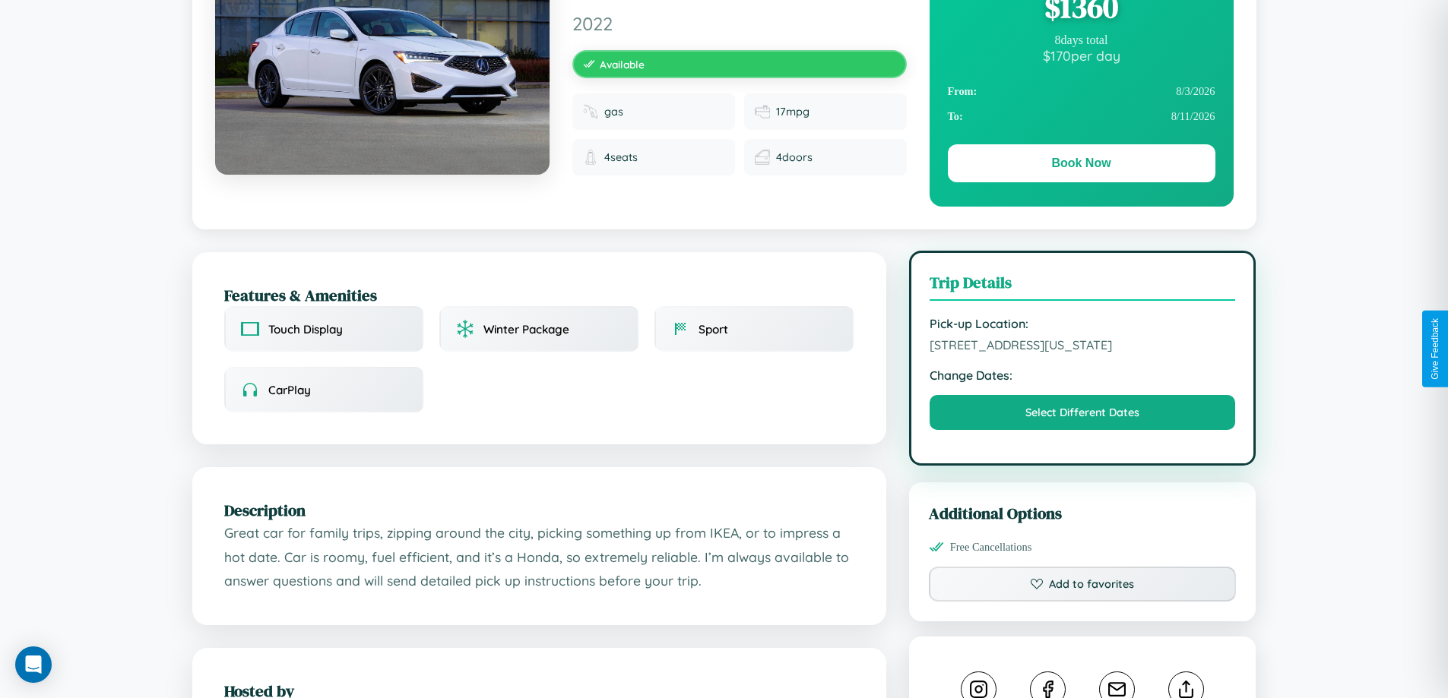
click at [1082, 347] on span "[STREET_ADDRESS][US_STATE]" at bounding box center [1082, 344] width 306 height 15
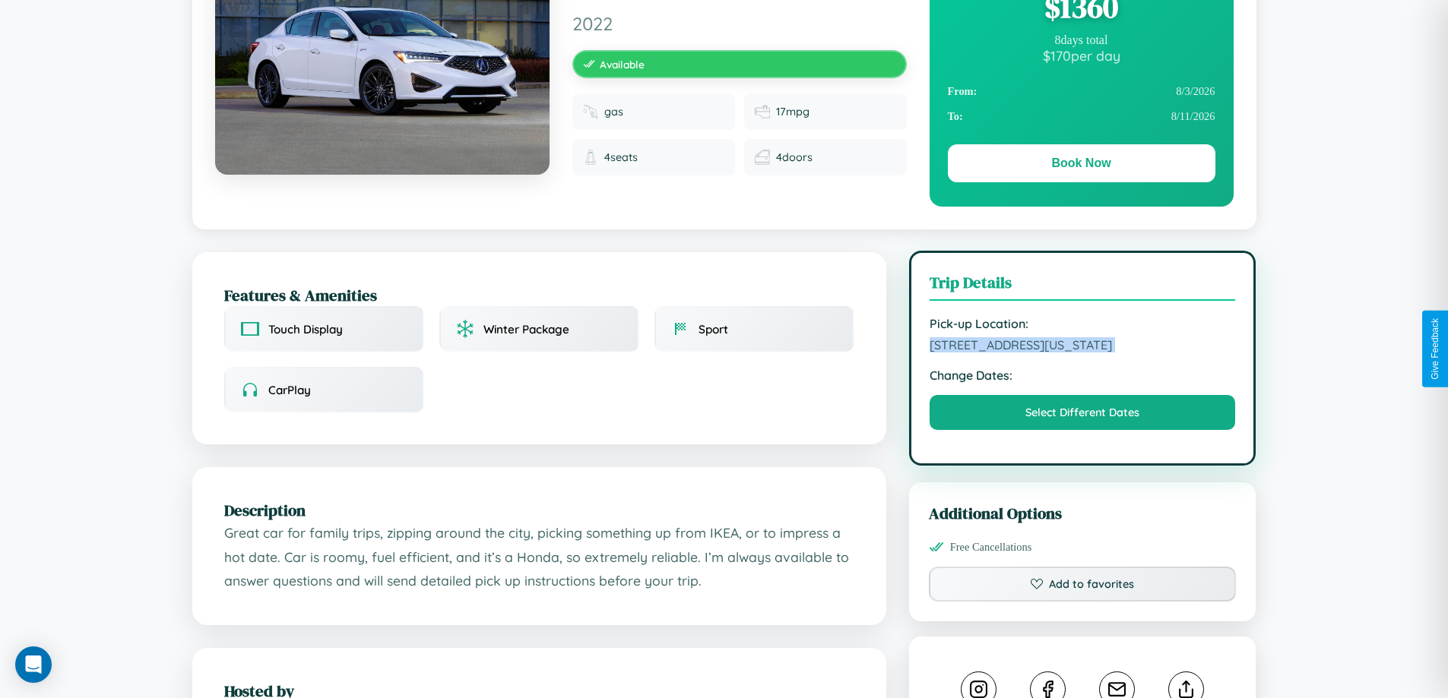
click at [1082, 347] on span "[STREET_ADDRESS][US_STATE]" at bounding box center [1082, 344] width 306 height 15
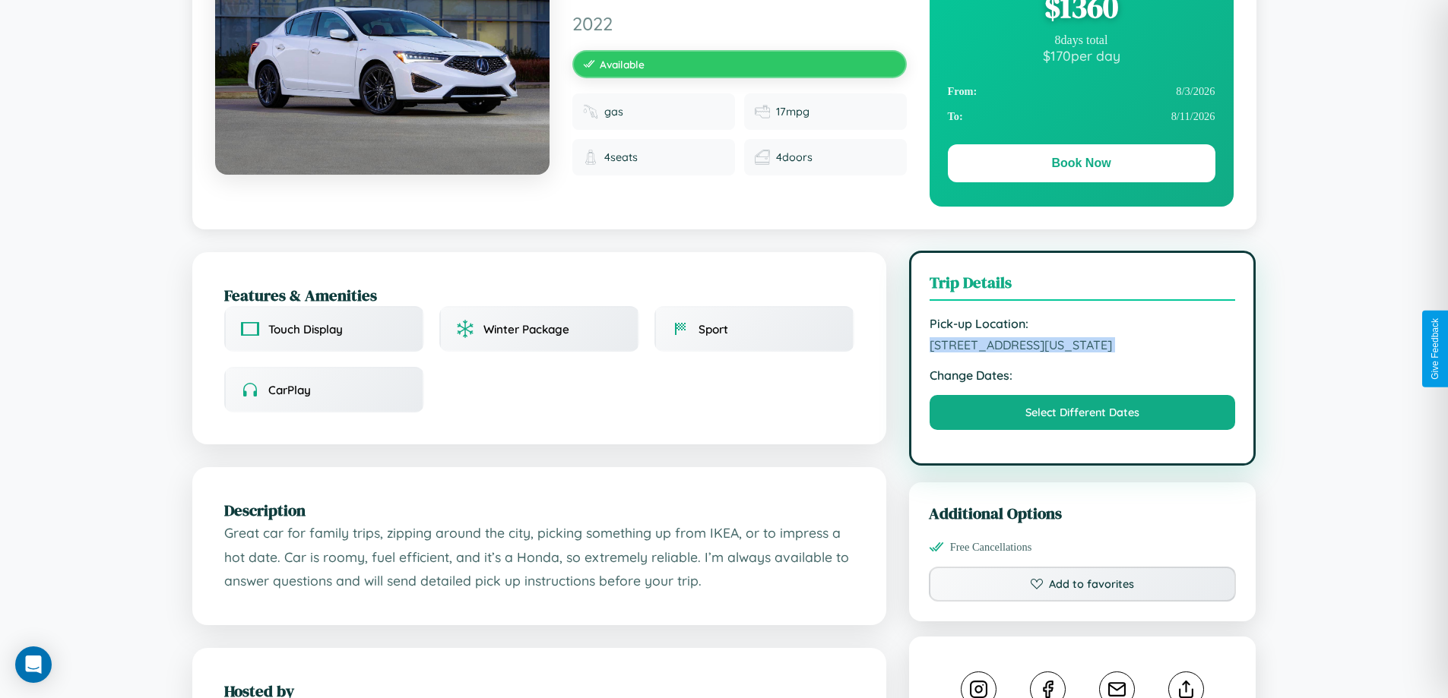
click at [1082, 347] on span "[STREET_ADDRESS][US_STATE]" at bounding box center [1082, 344] width 306 height 15
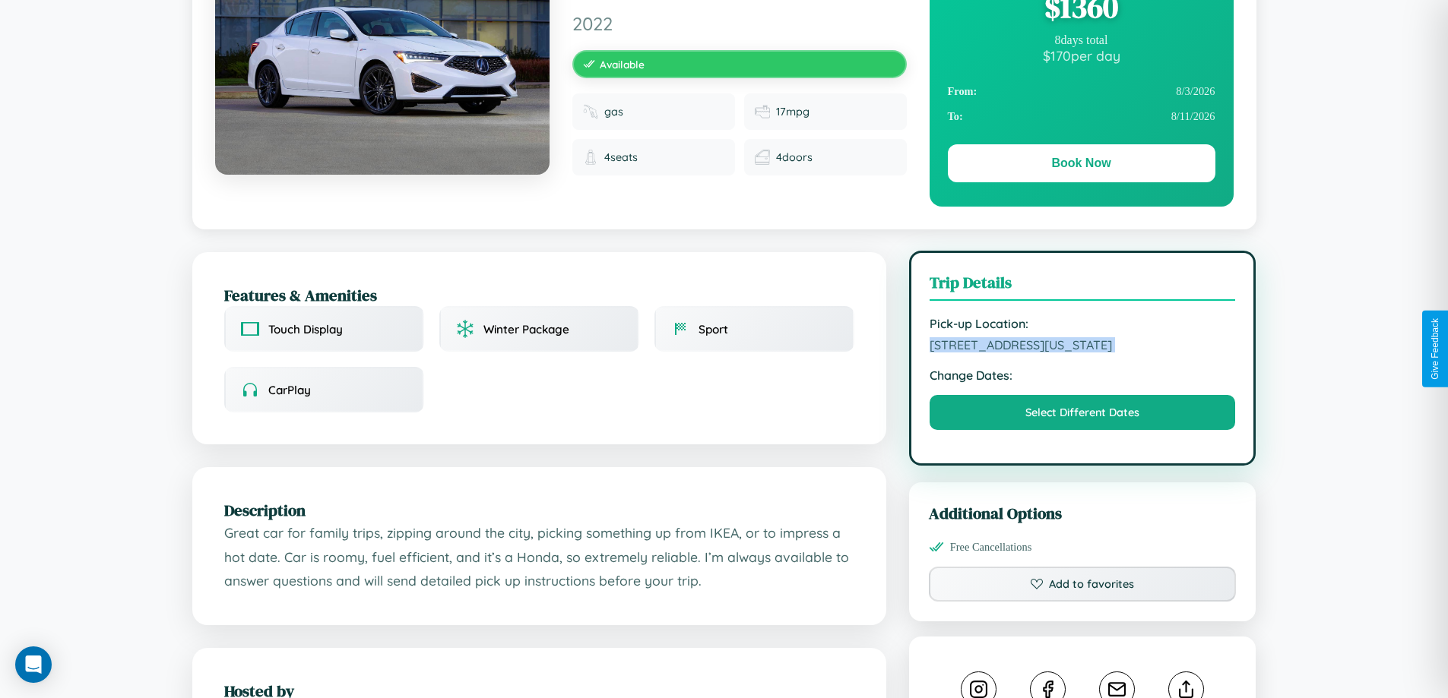
click at [1082, 347] on span "[STREET_ADDRESS][US_STATE]" at bounding box center [1082, 344] width 306 height 15
